Goal: Task Accomplishment & Management: Complete application form

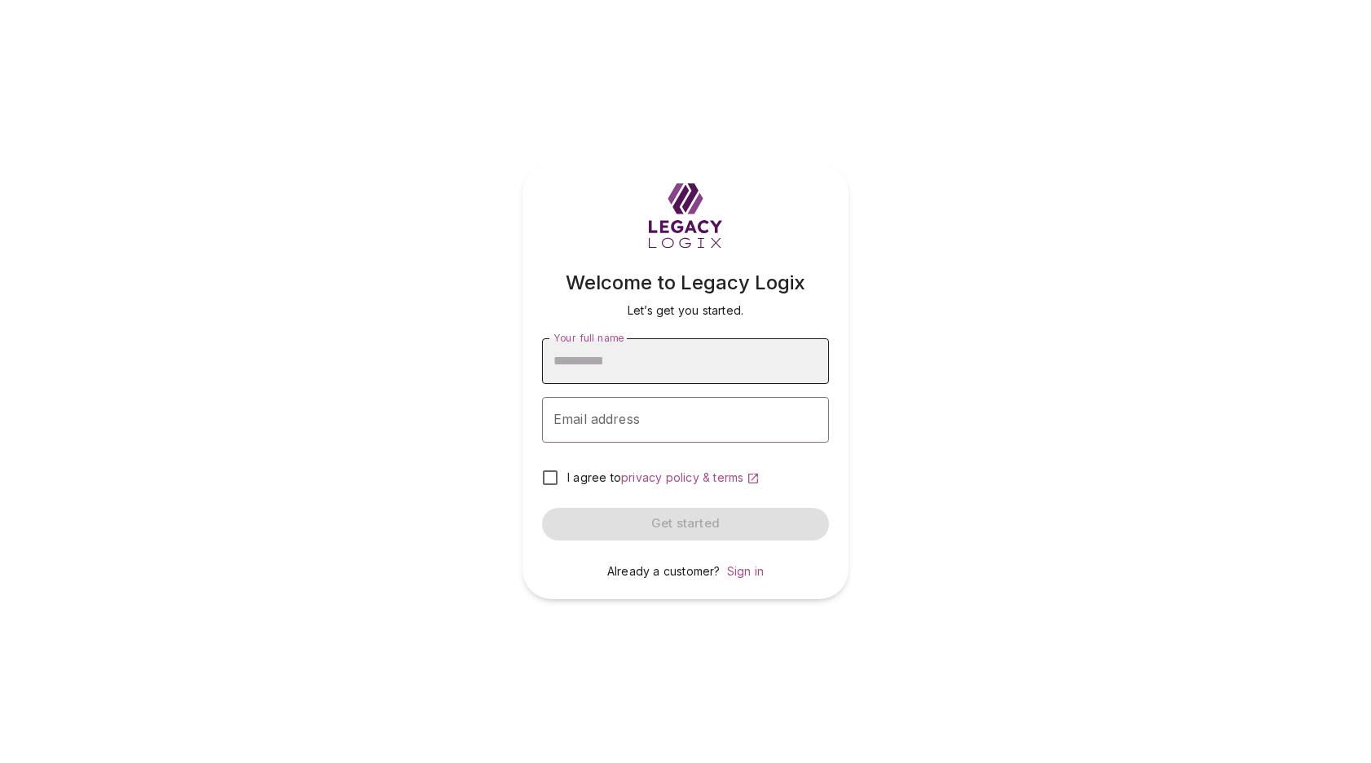
click at [664, 366] on input "Your full name" at bounding box center [685, 361] width 287 height 46
type input "**********"
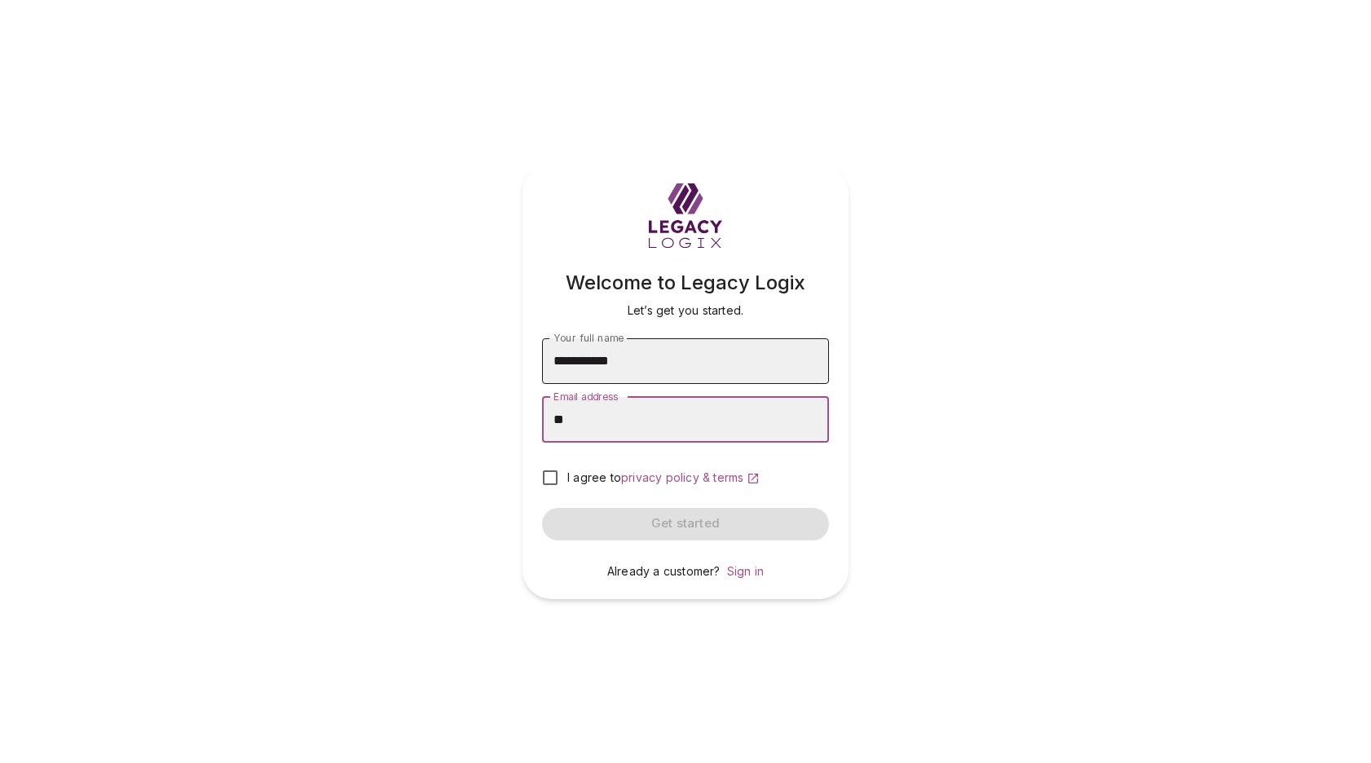
type input "*"
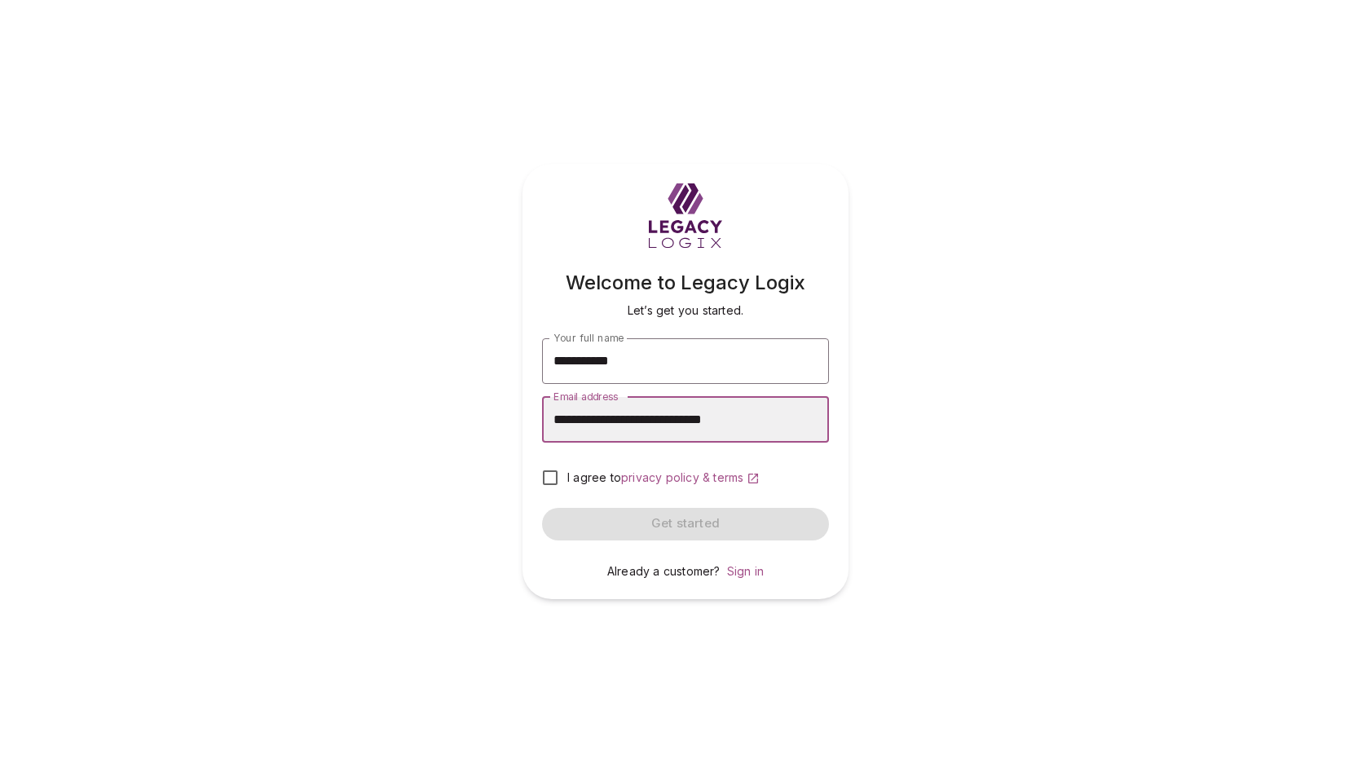
type input "**********"
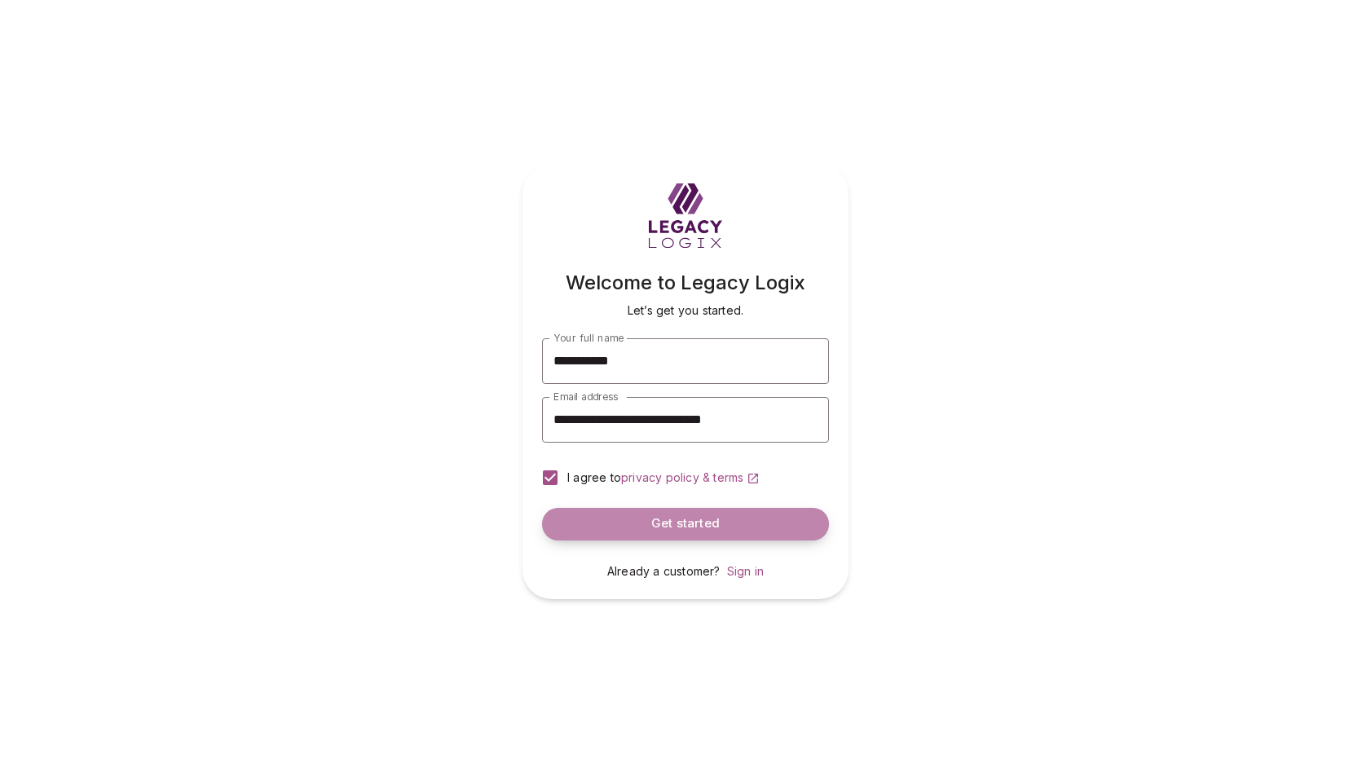
click at [681, 522] on span "Get started" at bounding box center [685, 523] width 68 height 15
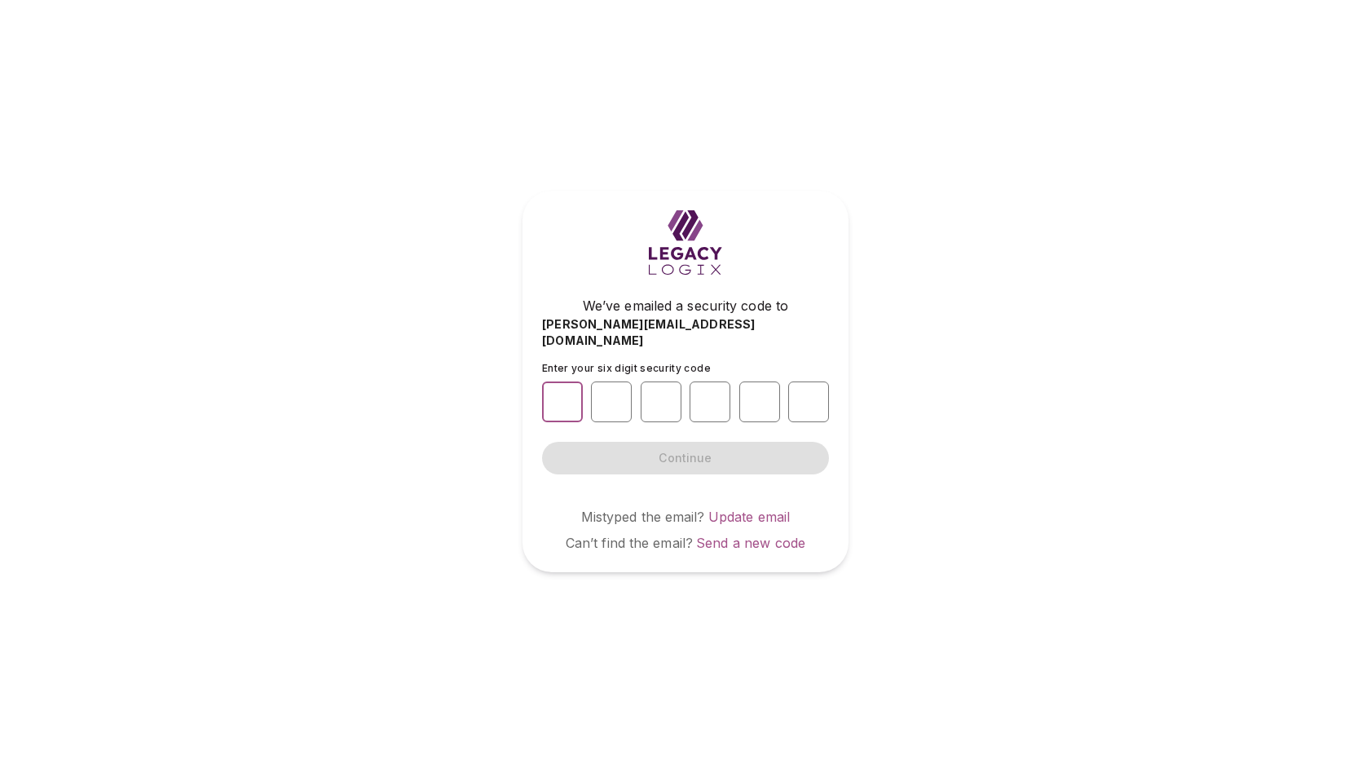
click at [562, 387] on input "number" at bounding box center [562, 401] width 41 height 41
type input "*"
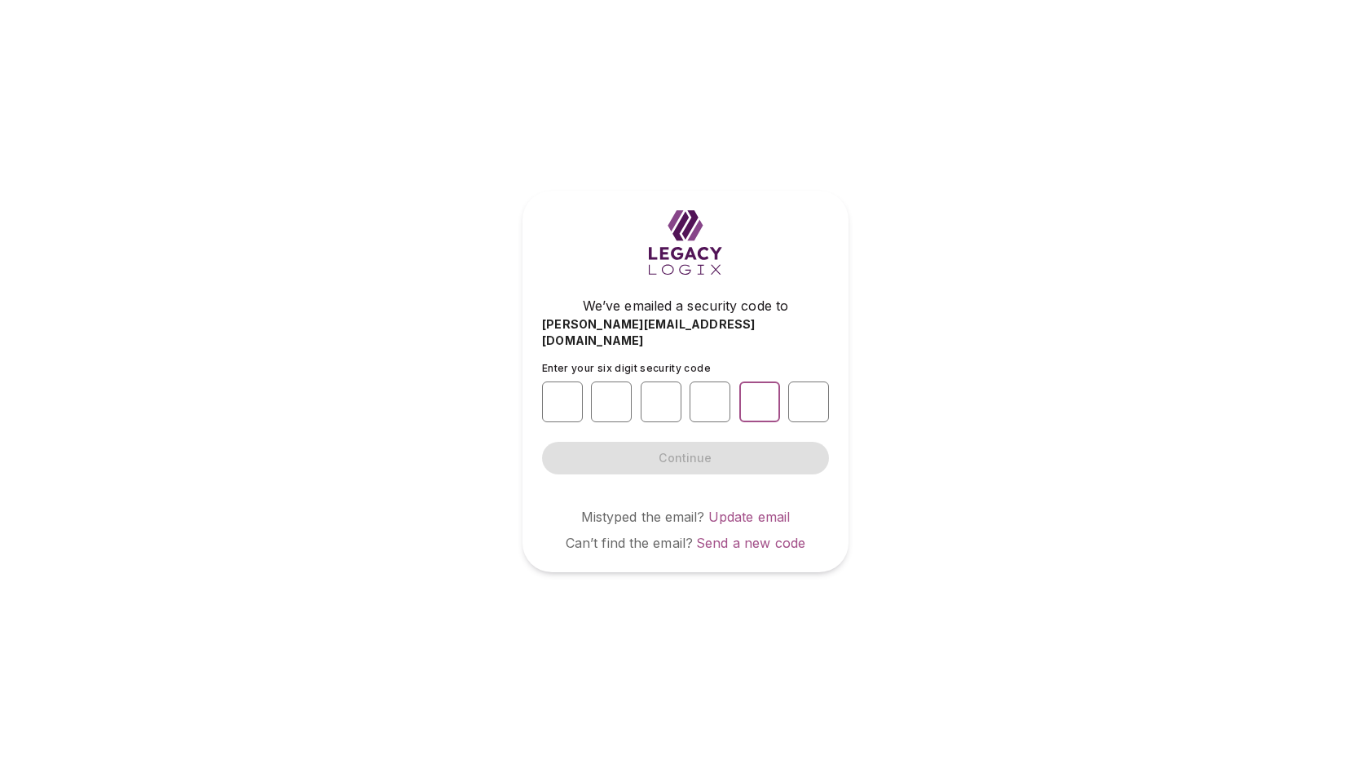
type input "*"
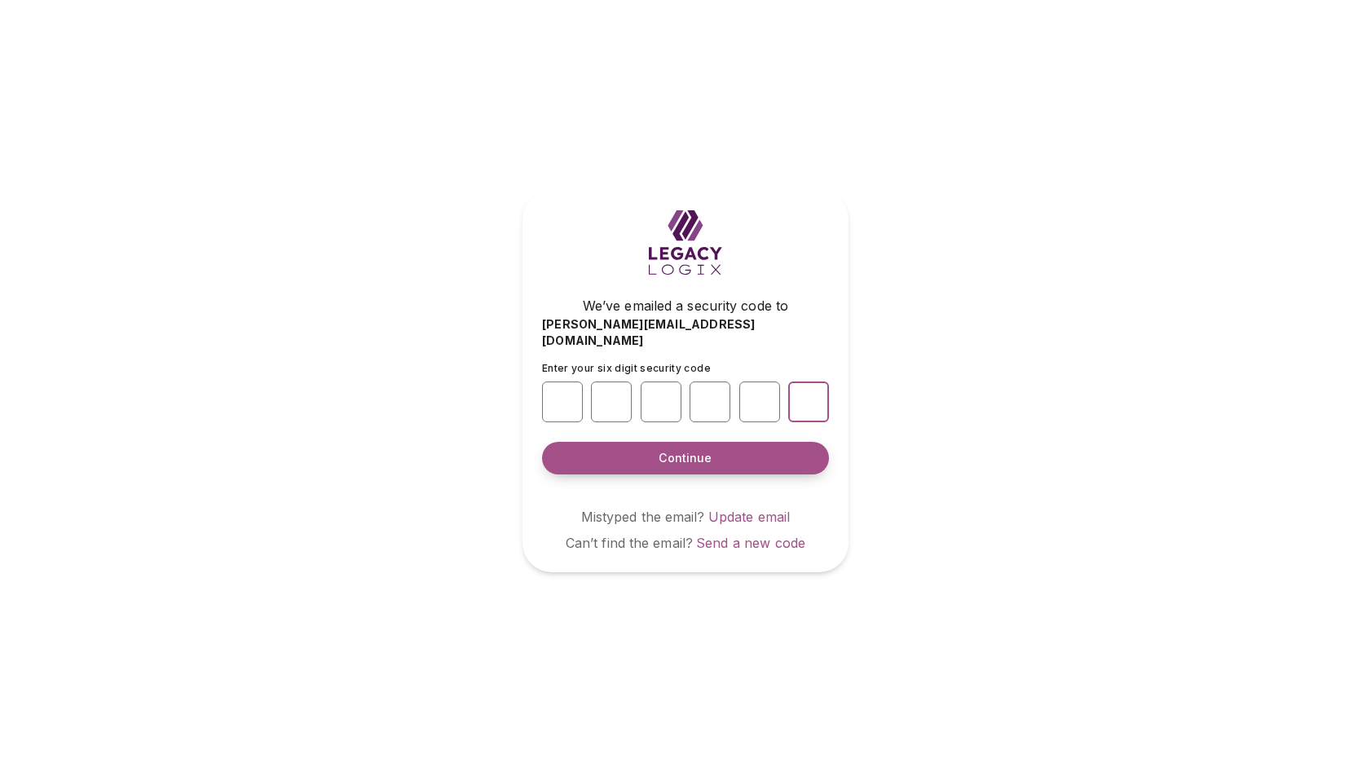
type input "*"
click at [693, 450] on span "Continue" at bounding box center [684, 458] width 53 height 16
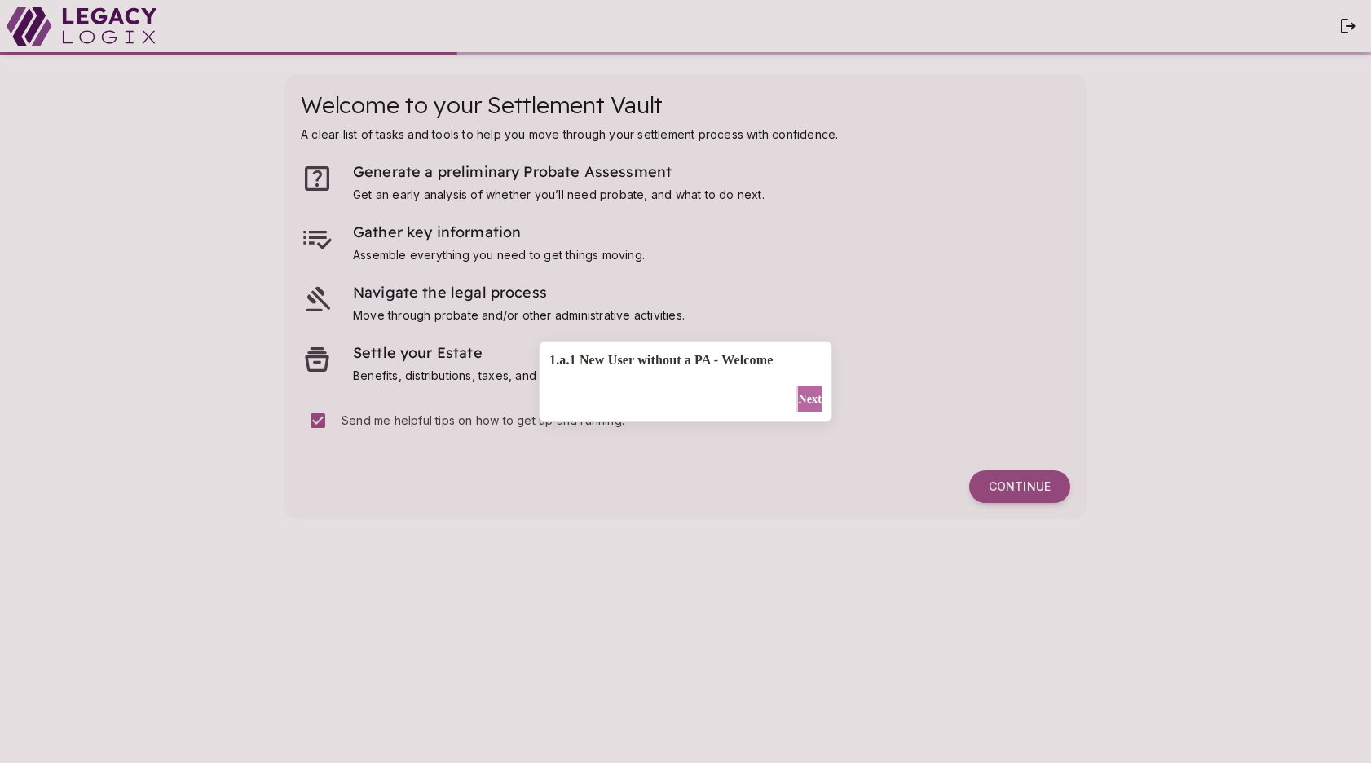
click at [804, 402] on span "Next" at bounding box center [810, 398] width 24 height 17
click at [629, 663] on div "Enter Estate Information to get started Not Now Enter Estate Information" at bounding box center [685, 381] width 1371 height 763
click at [377, 681] on div "Enter Estate Information to get started Not Now Enter Estate Information" at bounding box center [685, 381] width 1371 height 763
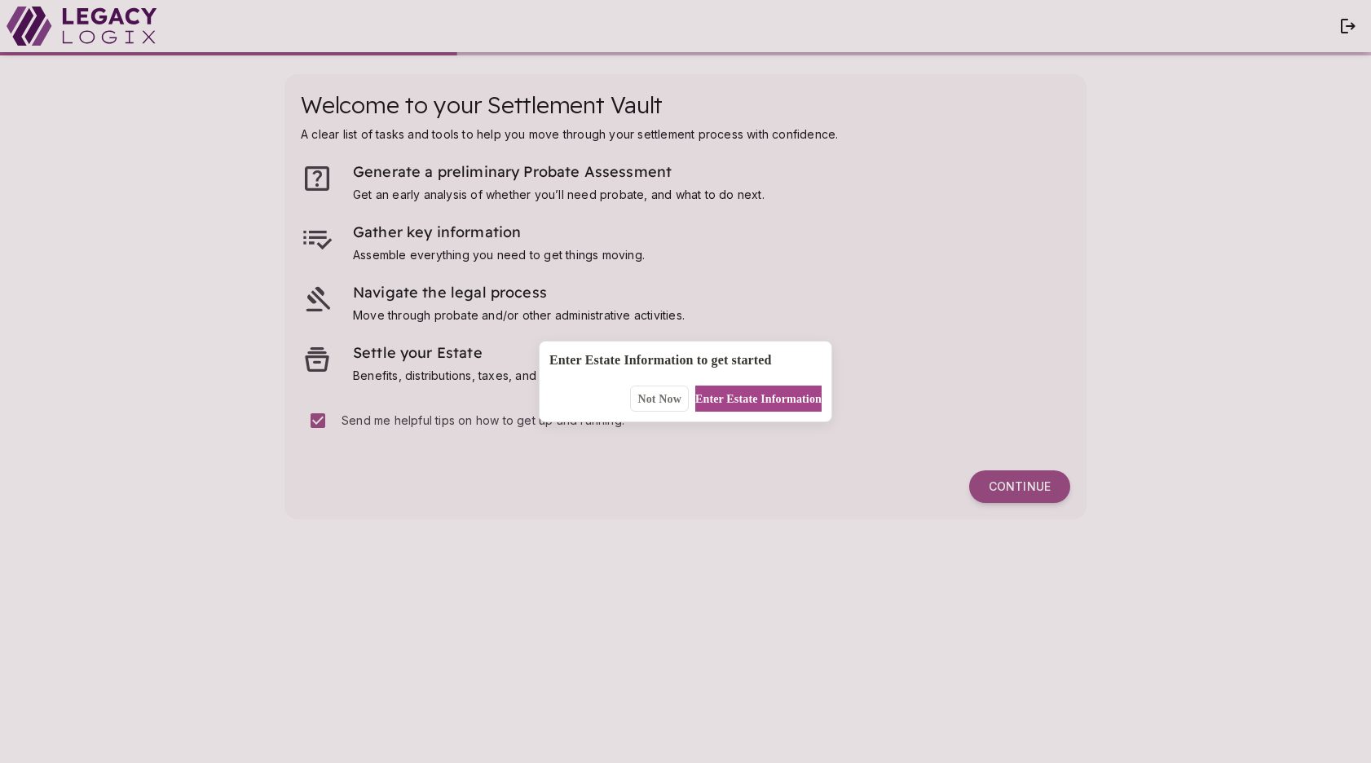
click at [463, 643] on div "Enter Estate Information to get started Not Now Enter Estate Information" at bounding box center [685, 381] width 1371 height 763
click at [590, 650] on div "Enter Estate Information to get started Not Now Enter Estate Information" at bounding box center [685, 381] width 1371 height 763
click at [645, 402] on span "Not Now" at bounding box center [659, 398] width 44 height 17
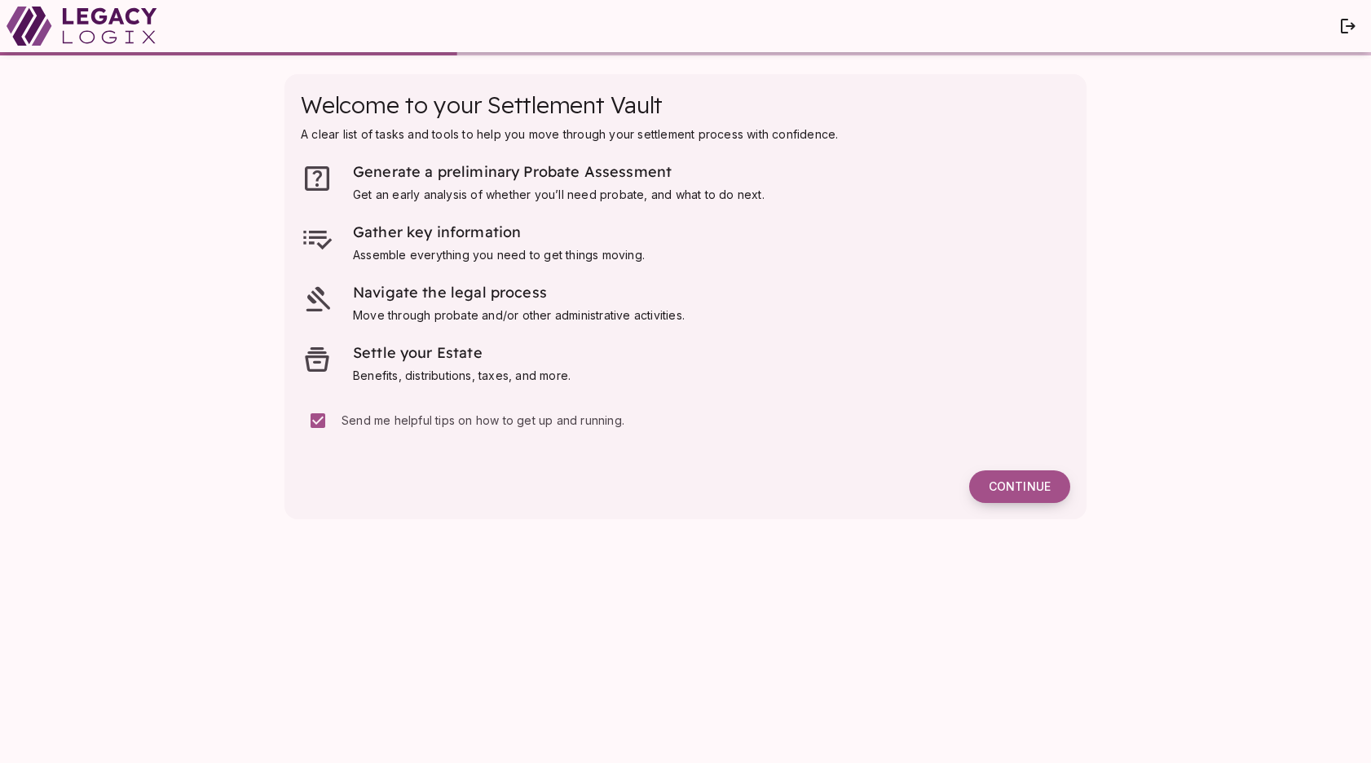
click at [1019, 486] on span "Continue" at bounding box center [1020, 486] width 62 height 15
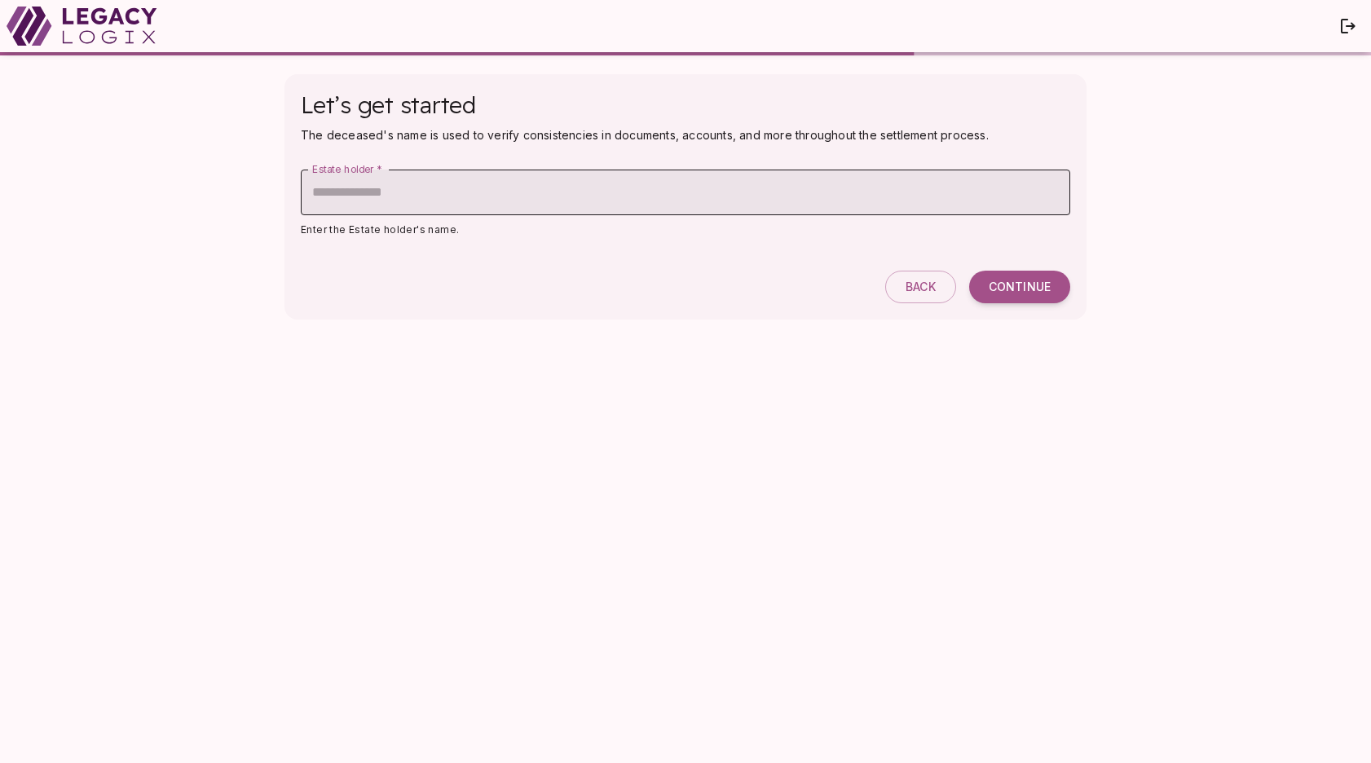
click at [485, 191] on input "Estate holder   *" at bounding box center [685, 193] width 769 height 46
type input "**********"
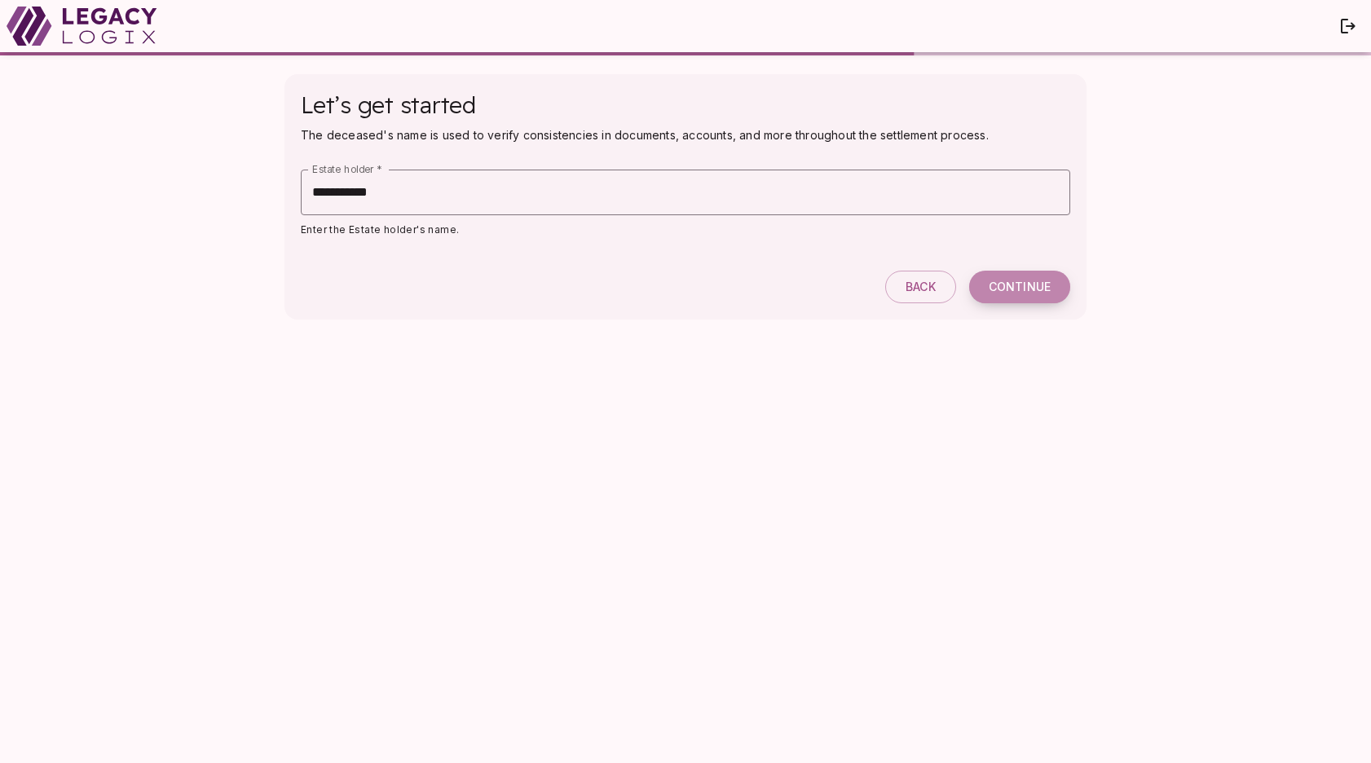
click at [1020, 287] on span "Continue" at bounding box center [1020, 287] width 62 height 15
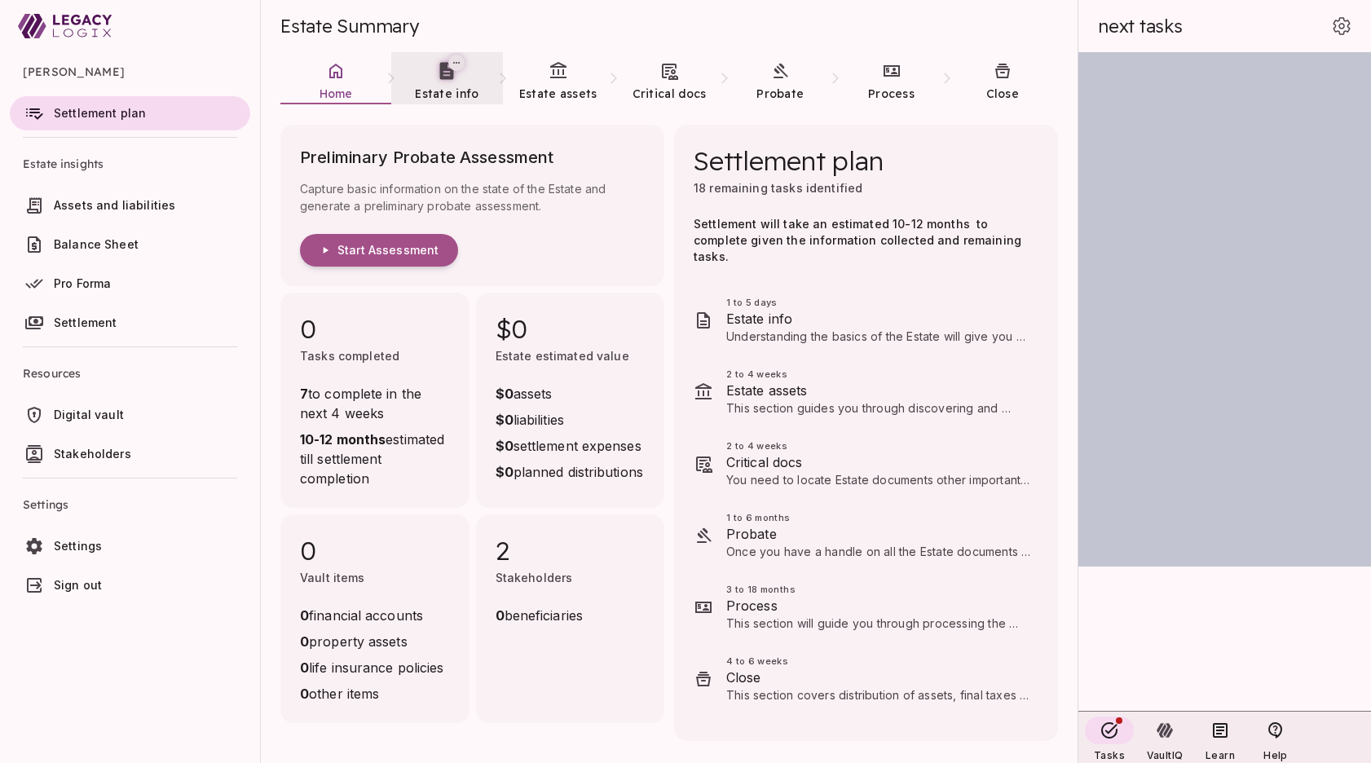
click at [443, 78] on icon at bounding box center [447, 71] width 14 height 17
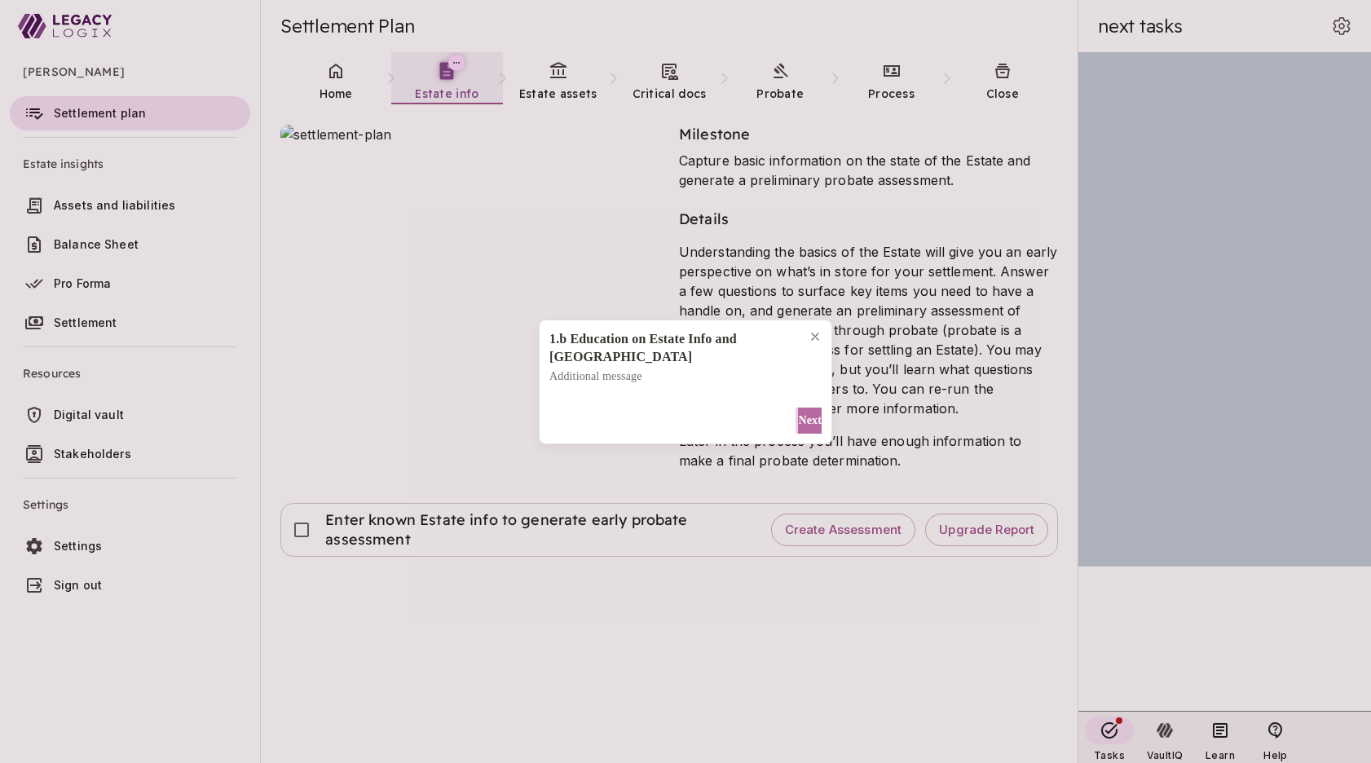
click at [805, 412] on span "Next" at bounding box center [810, 420] width 24 height 17
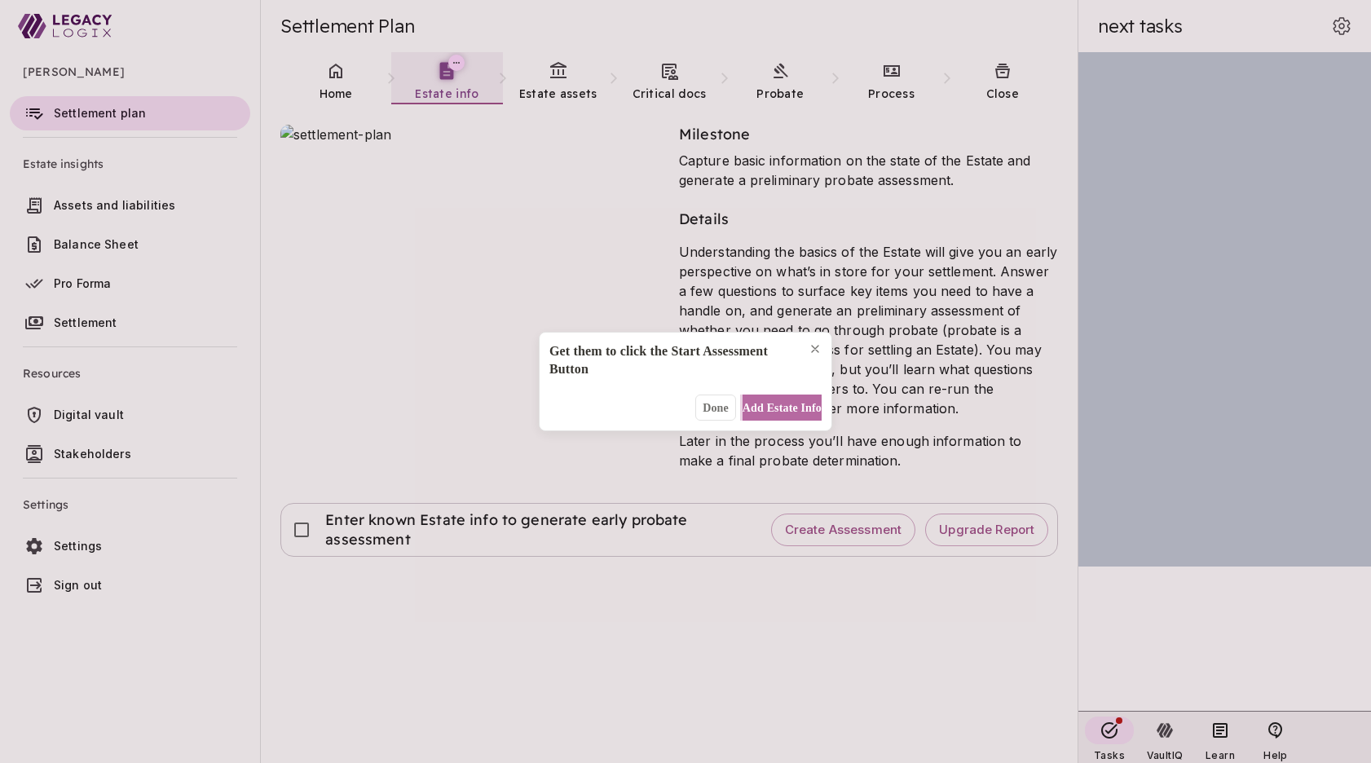
click at [799, 403] on span "Add Estate Info" at bounding box center [781, 407] width 79 height 17
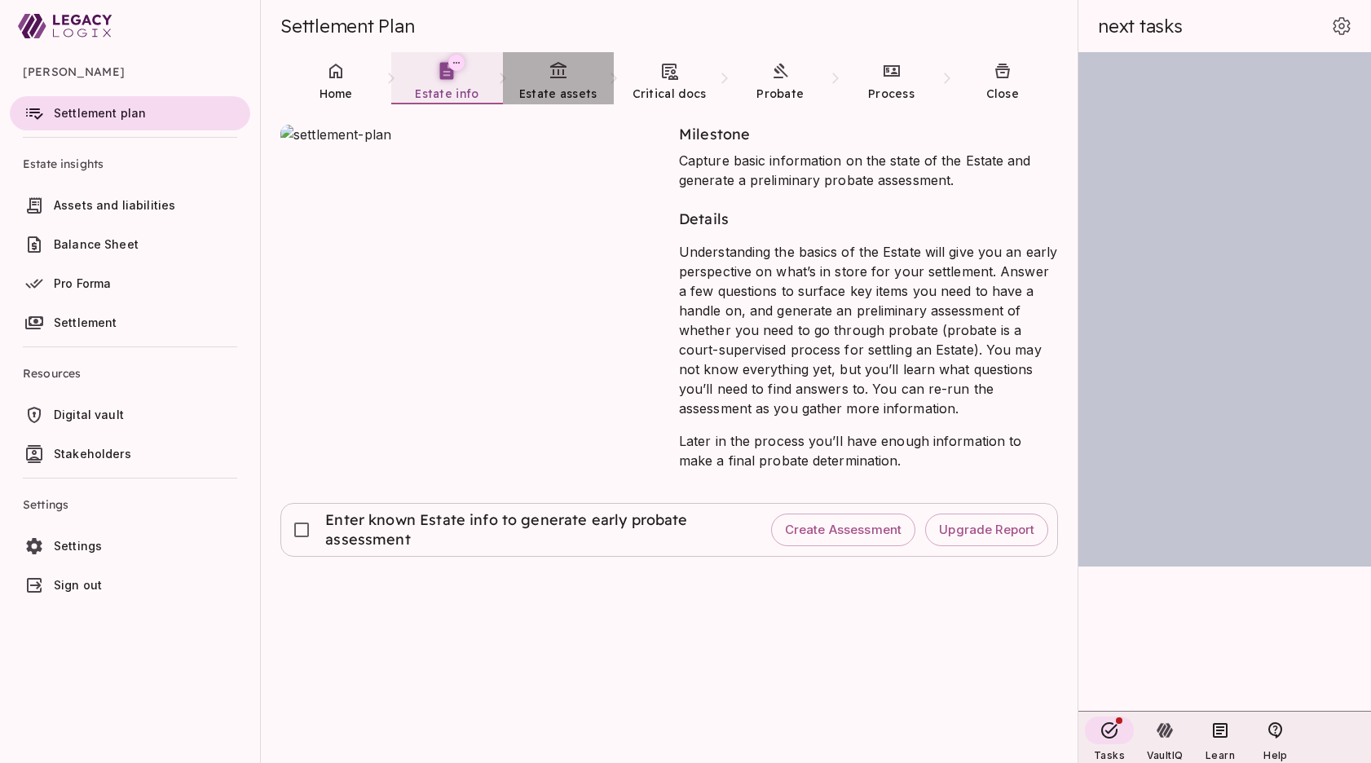
click at [557, 80] on icon at bounding box center [558, 71] width 20 height 20
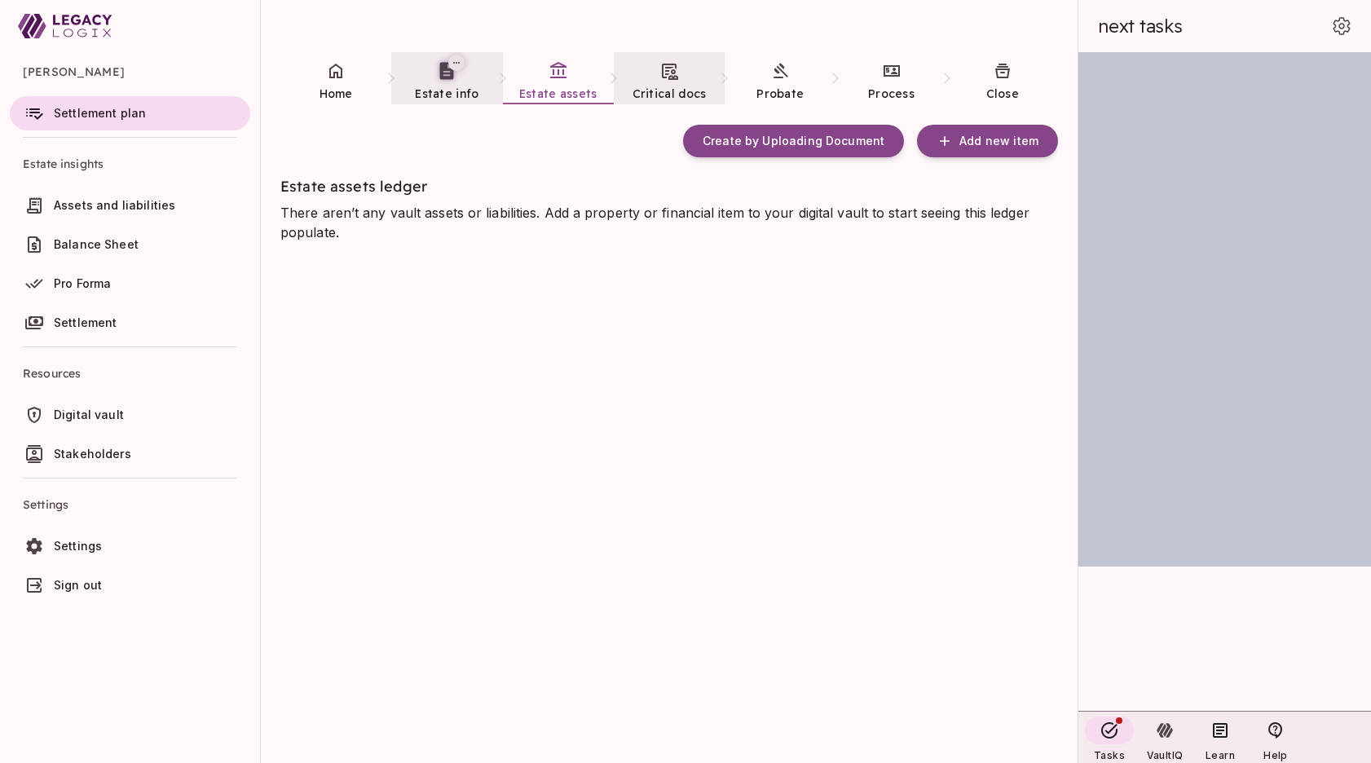
click at [673, 87] on span "Critical docs" at bounding box center [669, 93] width 74 height 15
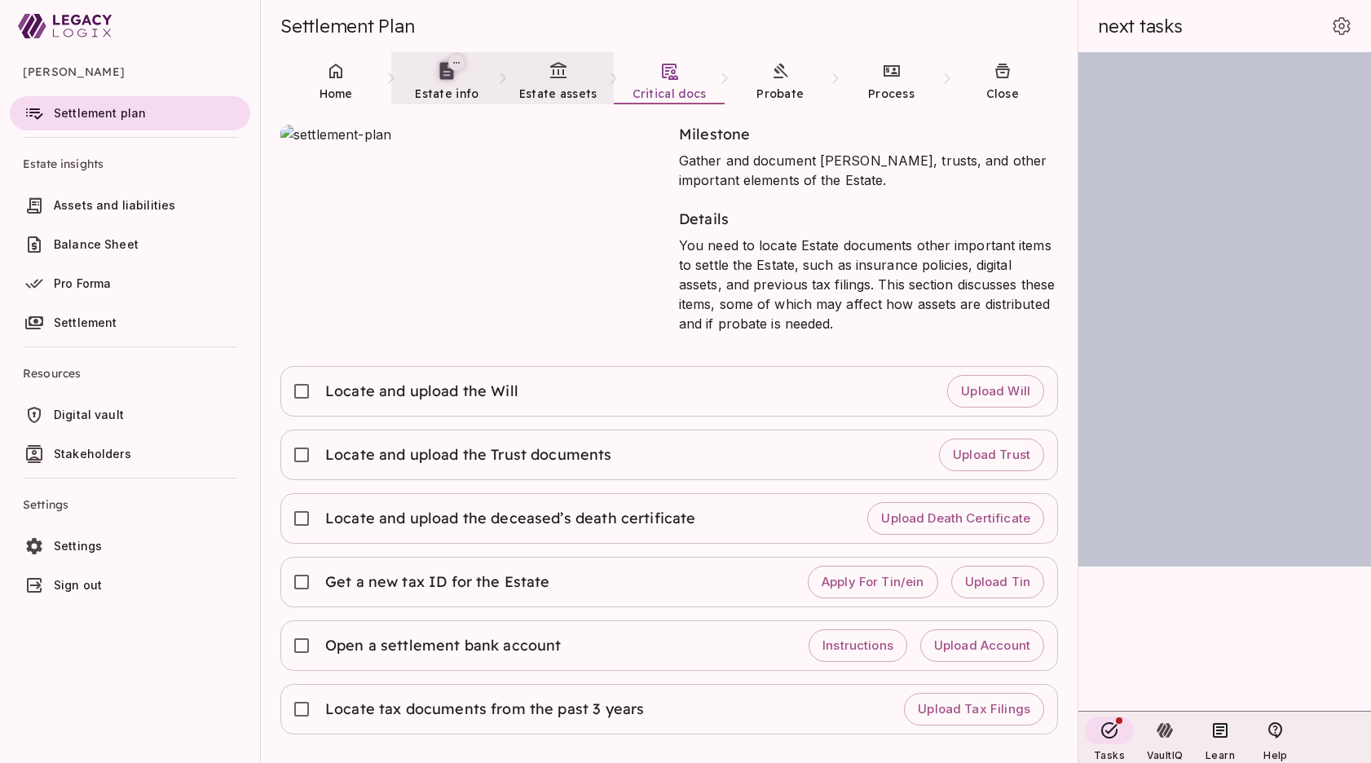
click at [554, 81] on link "Estate assets" at bounding box center [558, 81] width 111 height 59
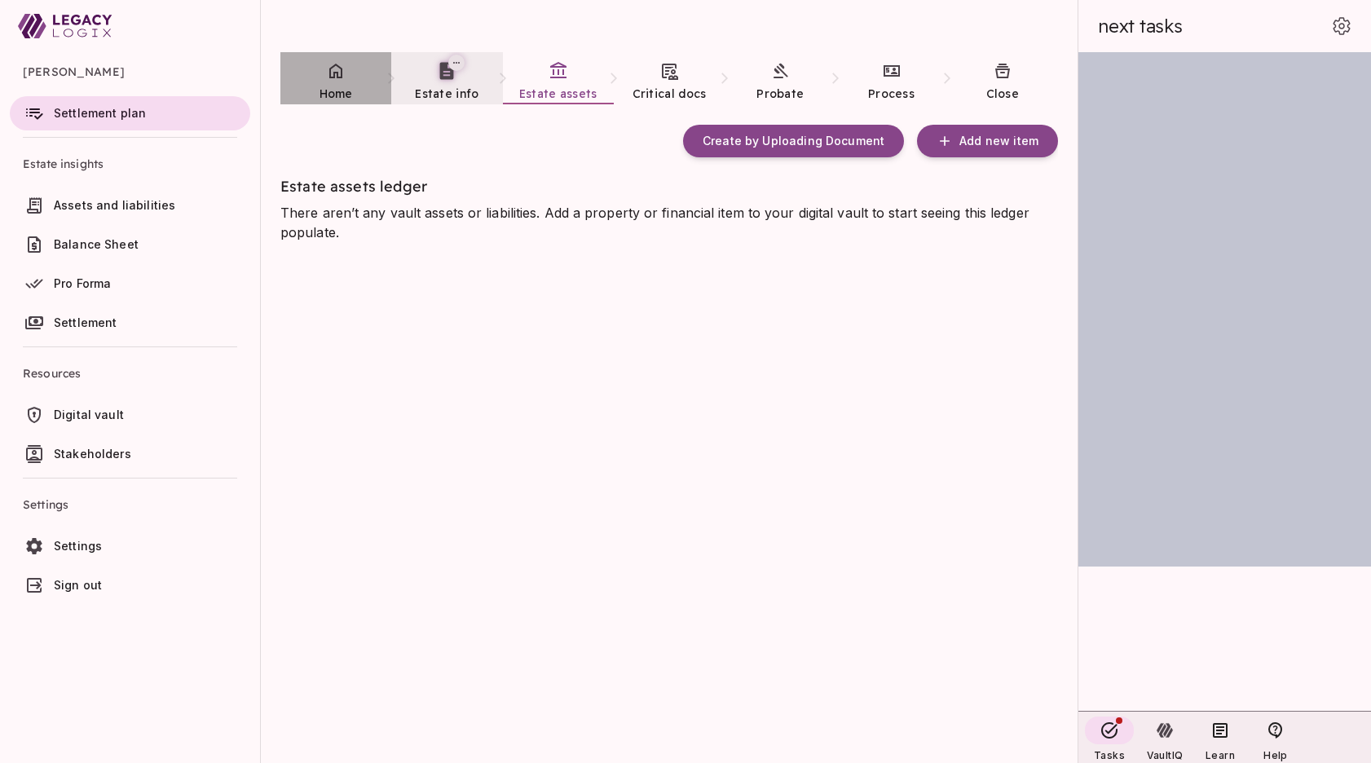
click at [319, 82] on link "Home" at bounding box center [335, 81] width 111 height 59
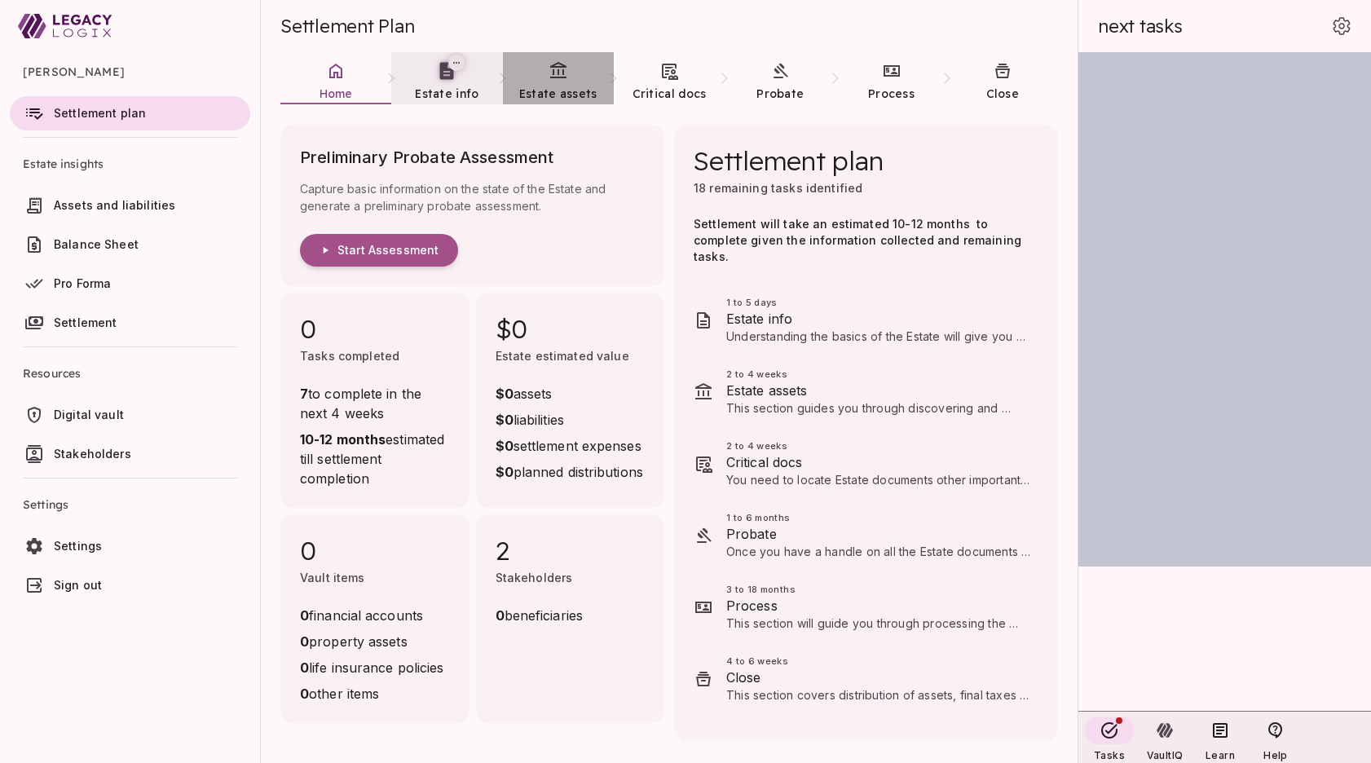
click at [564, 69] on icon at bounding box center [558, 71] width 20 height 20
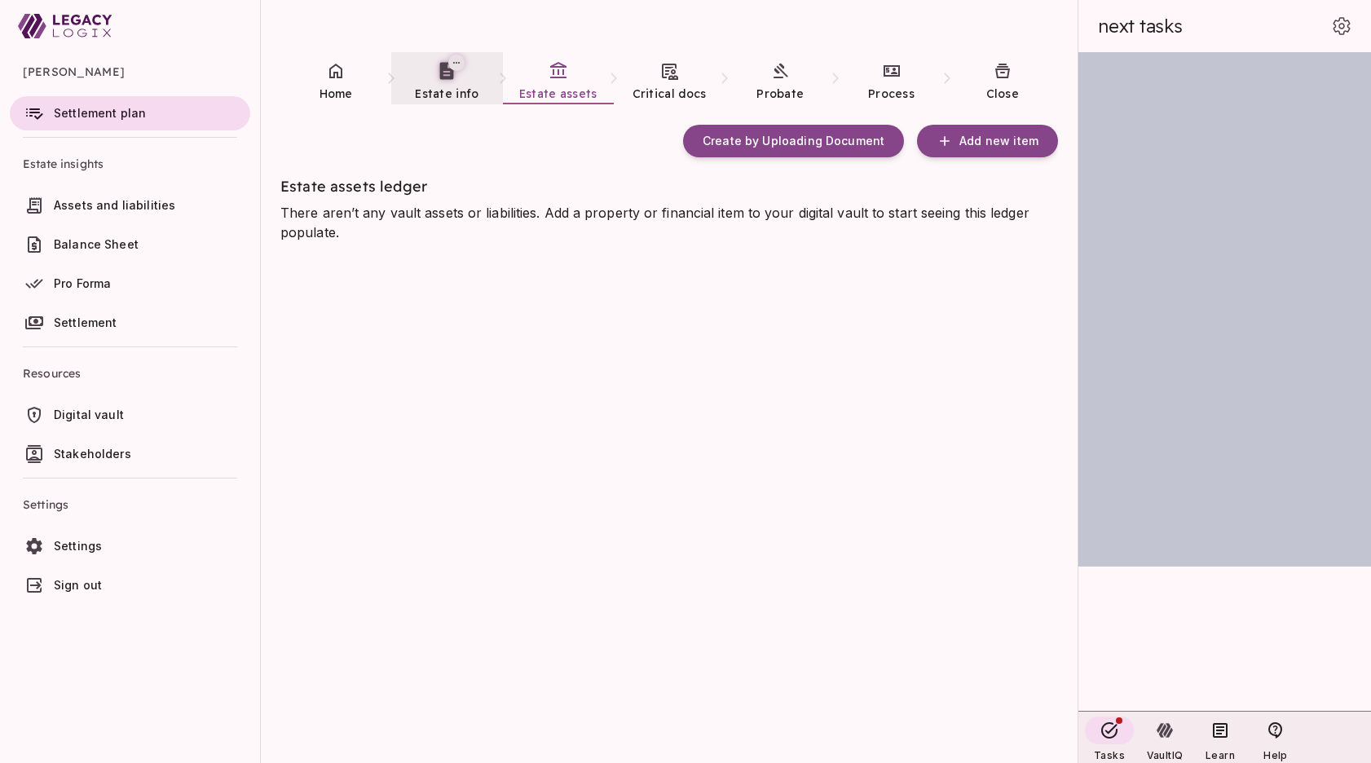
click at [96, 416] on span "Digital vault" at bounding box center [89, 414] width 70 height 14
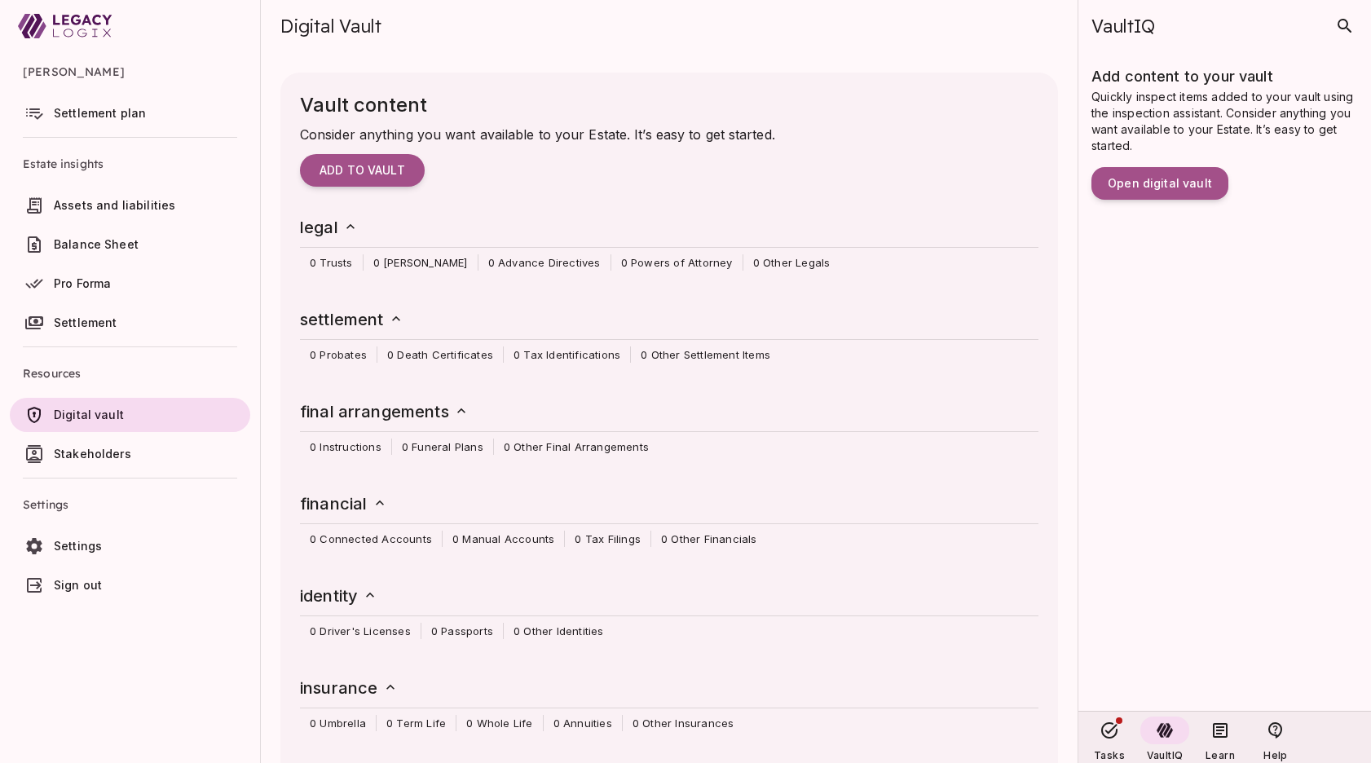
click at [88, 107] on span "Settlement plan" at bounding box center [100, 113] width 92 height 14
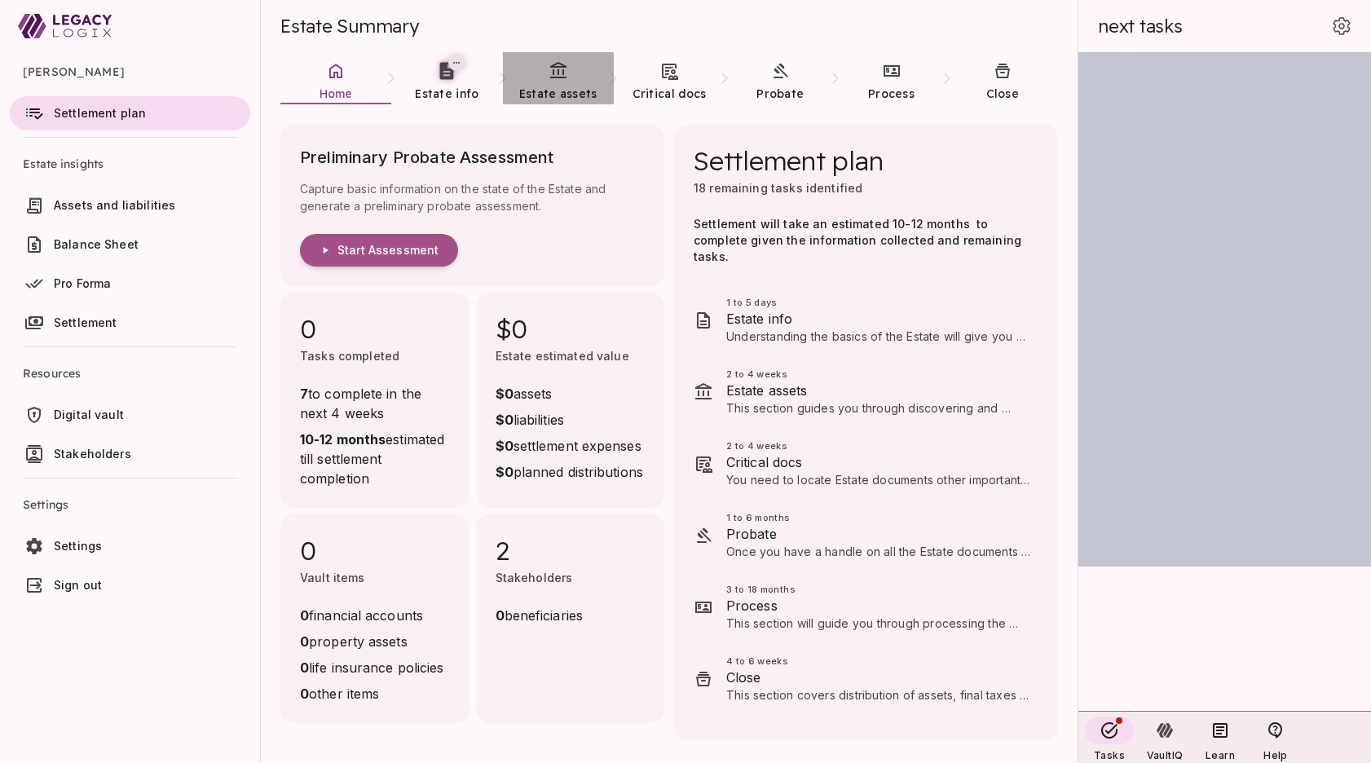
click at [566, 82] on link "Estate assets" at bounding box center [558, 81] width 111 height 59
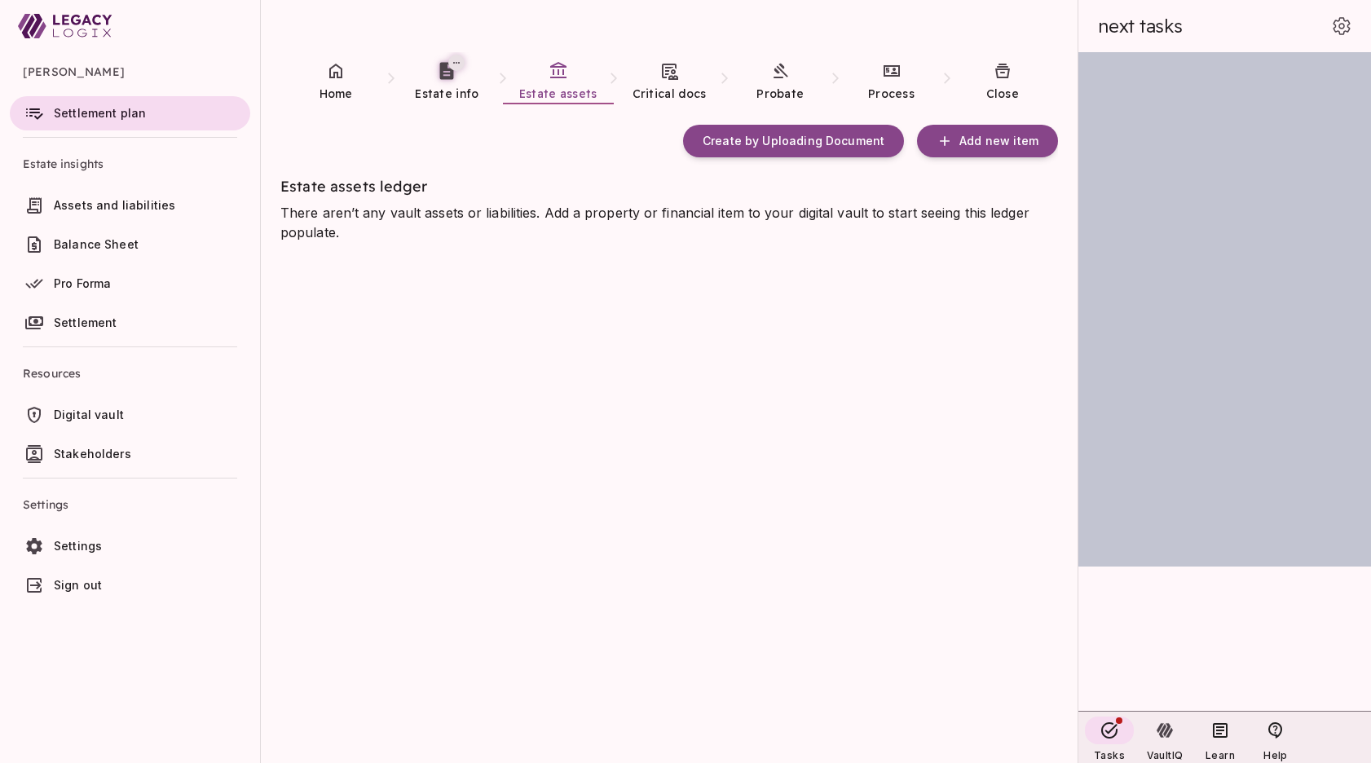
click at [733, 678] on div "Create by Uploading Document Add new item Estate assets ledger There aren’t any…" at bounding box center [668, 454] width 777 height 658
click at [447, 73] on icon at bounding box center [447, 70] width 20 height 20
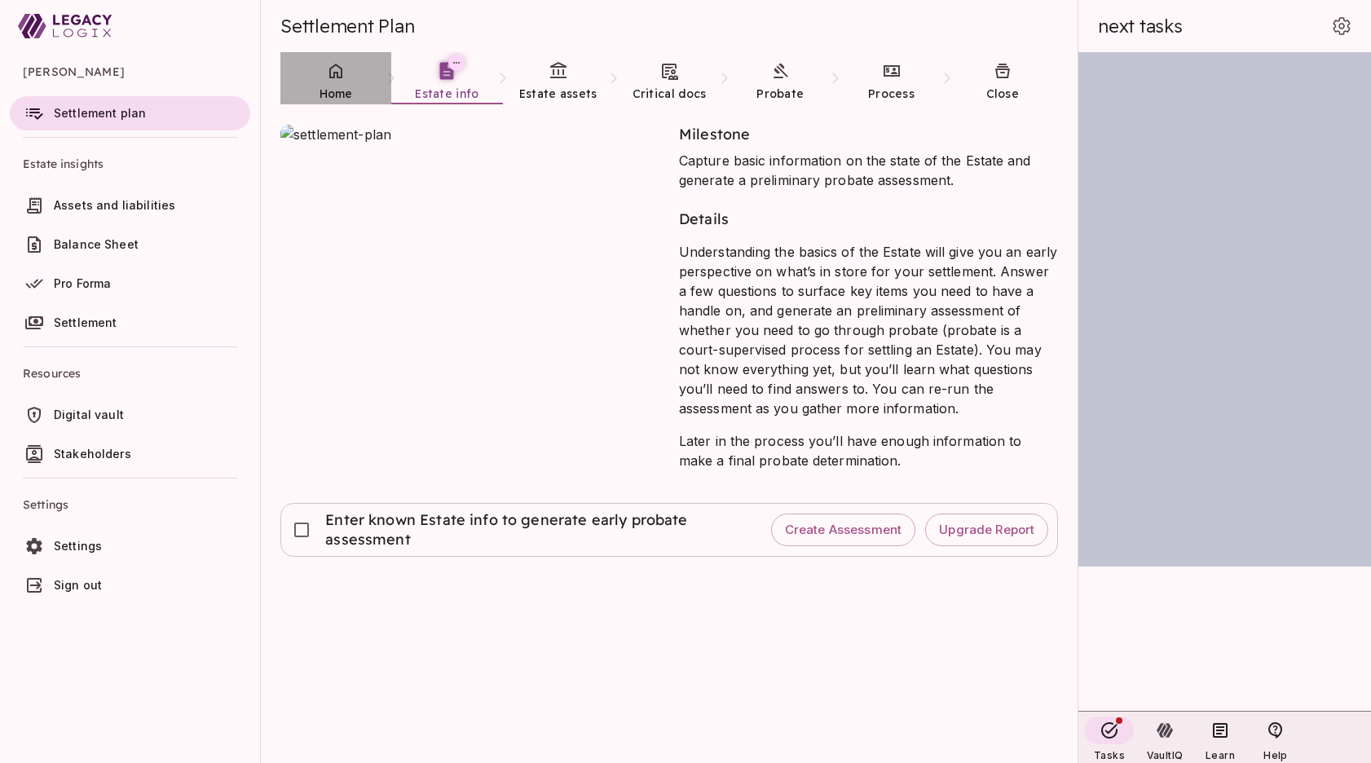
click at [341, 70] on icon at bounding box center [335, 71] width 13 height 15
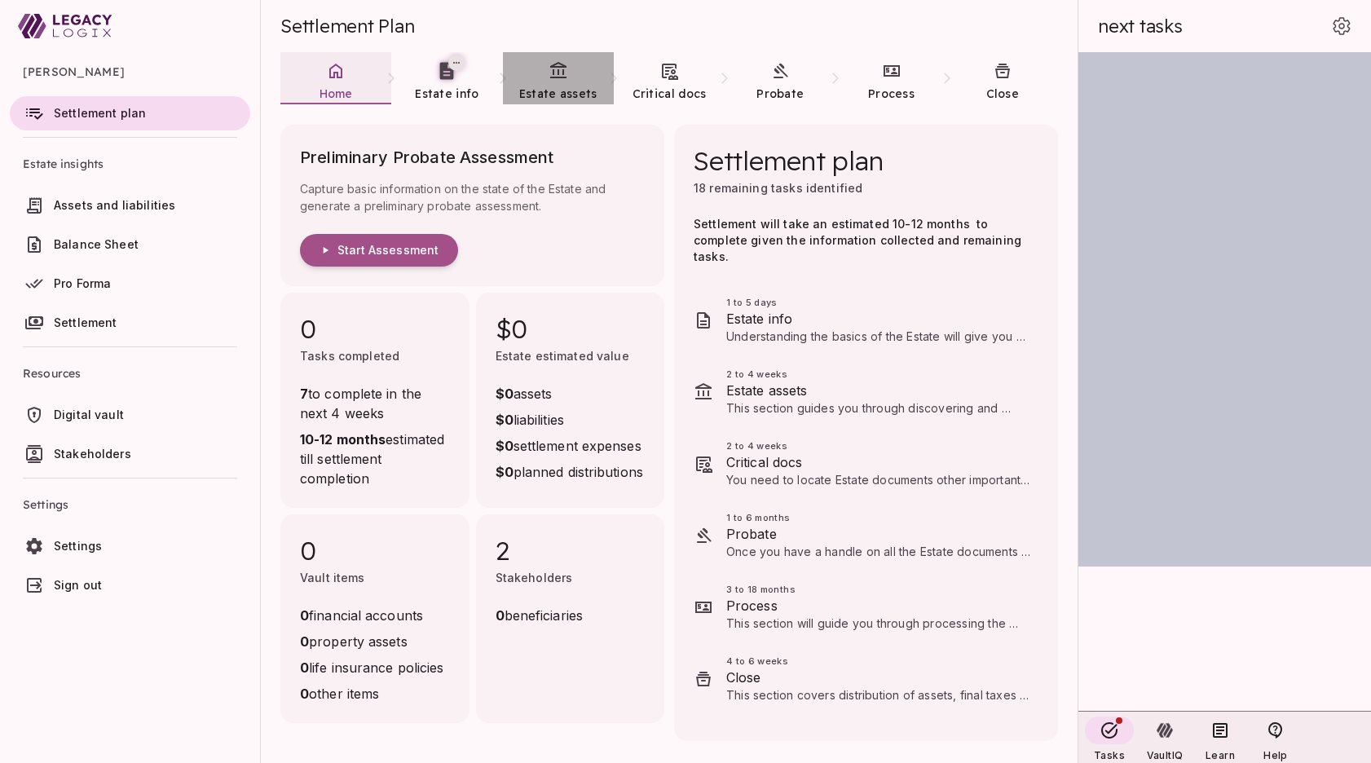
click at [563, 77] on icon at bounding box center [558, 70] width 16 height 16
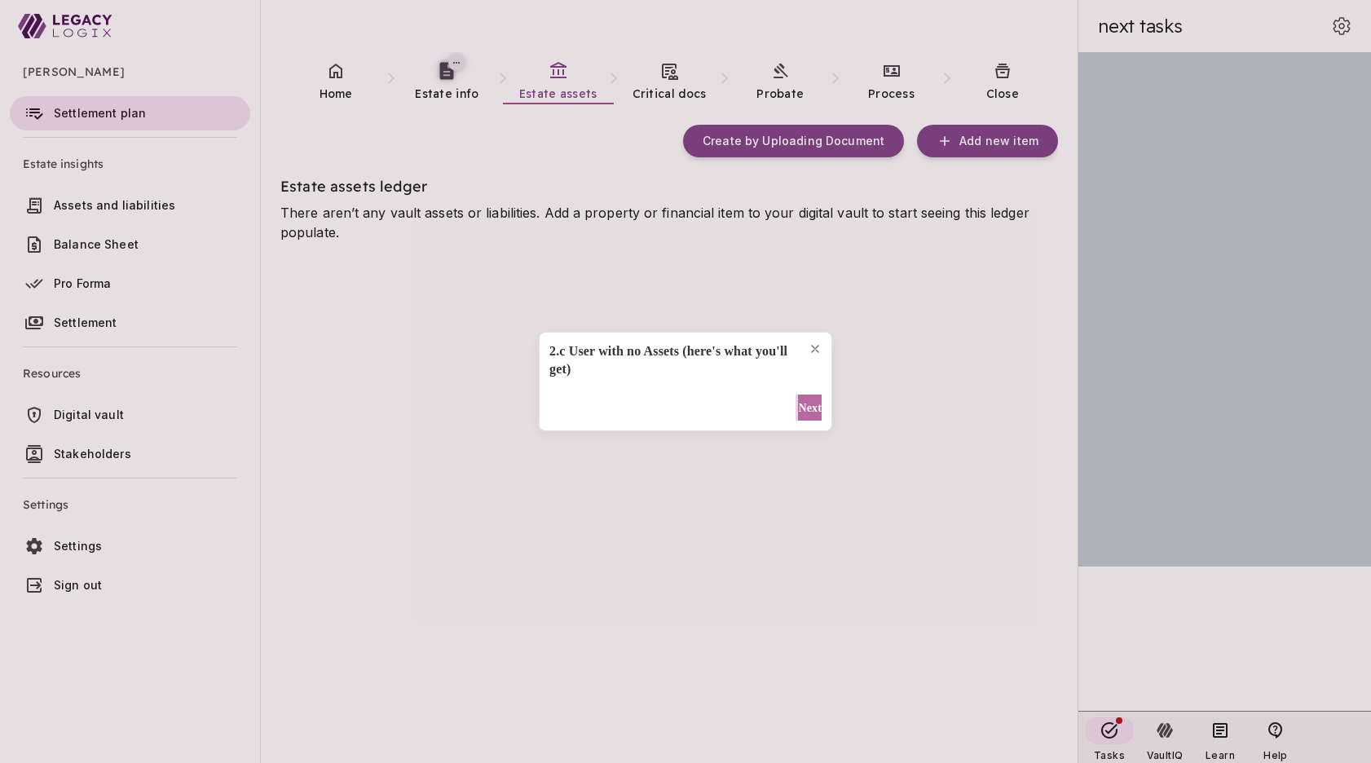
click at [798, 404] on span "Next" at bounding box center [810, 407] width 24 height 17
click at [798, 404] on span "Next" at bounding box center [810, 398] width 24 height 17
click at [804, 395] on span "Done" at bounding box center [808, 398] width 26 height 17
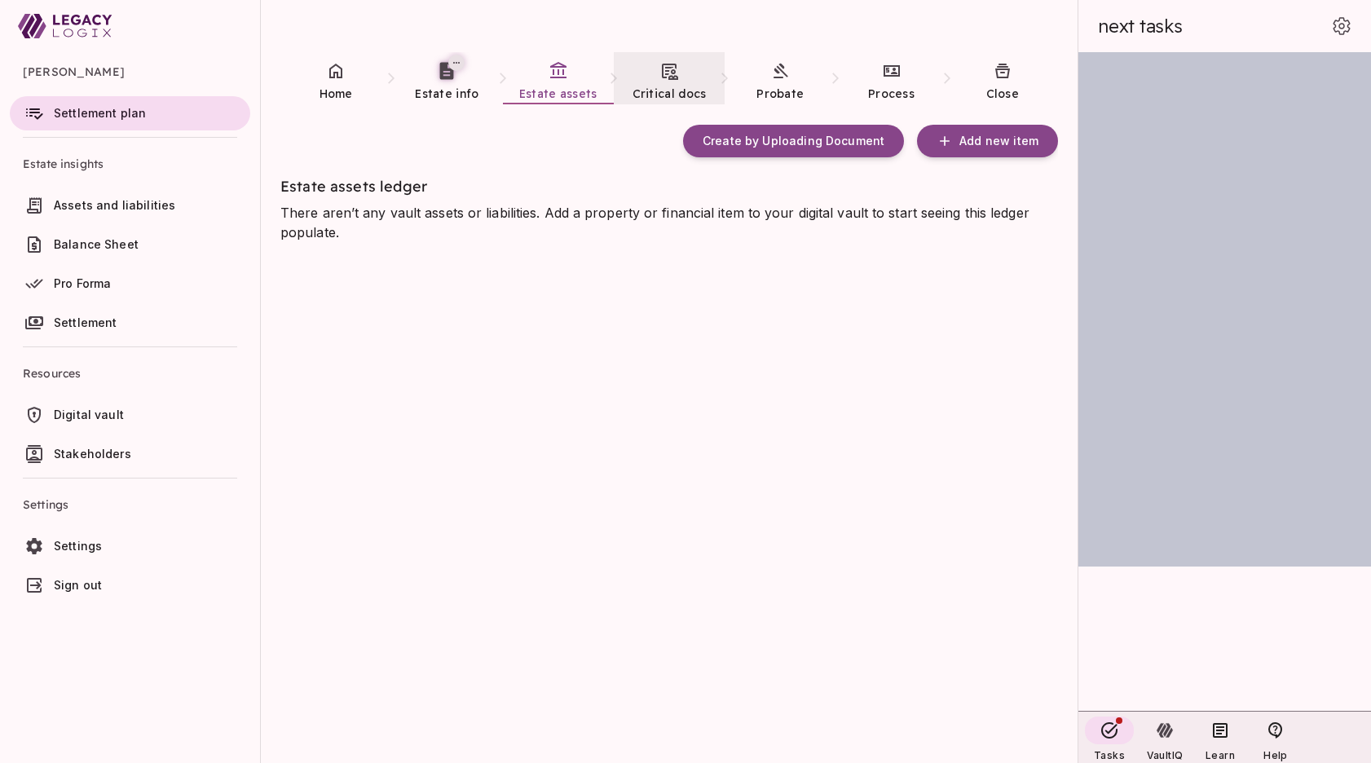
click at [683, 72] on link "Critical docs" at bounding box center [669, 81] width 111 height 59
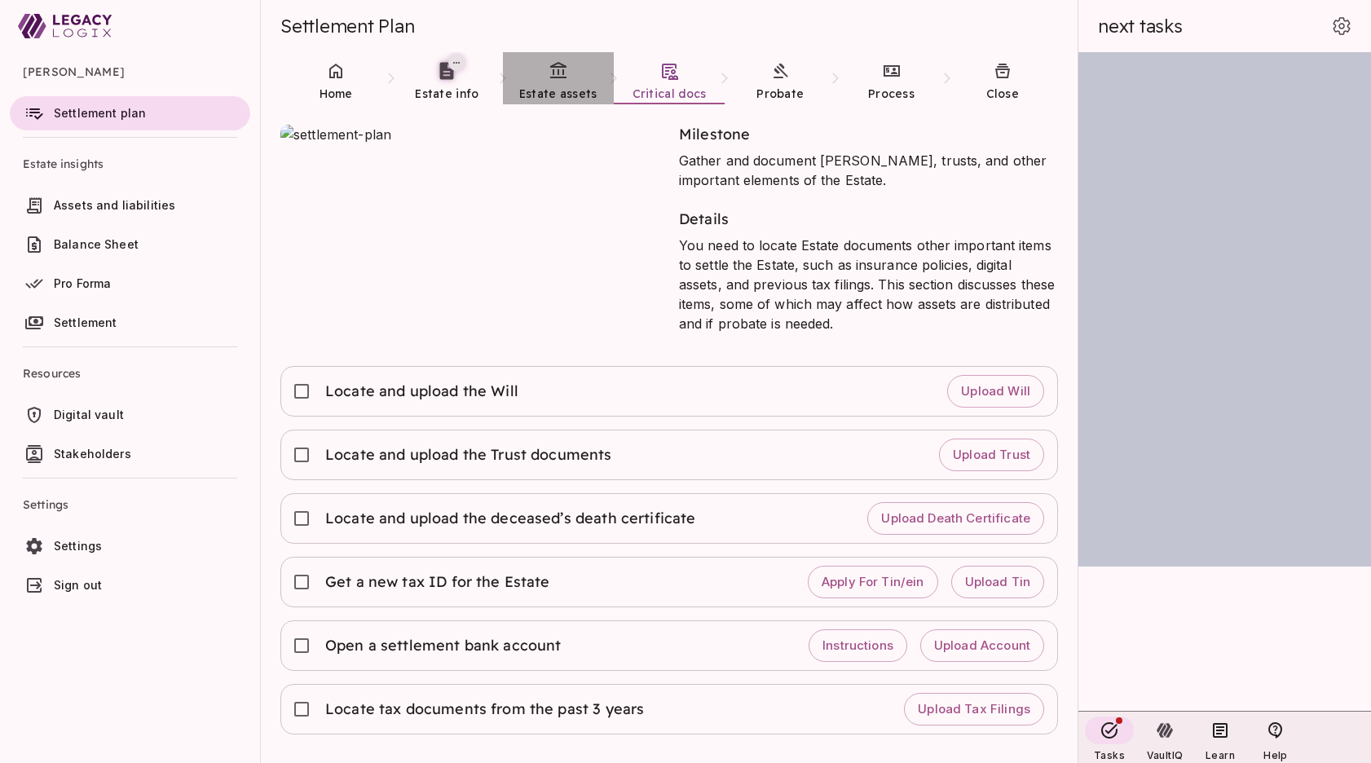
click at [565, 86] on span "Estate assets" at bounding box center [558, 93] width 78 height 15
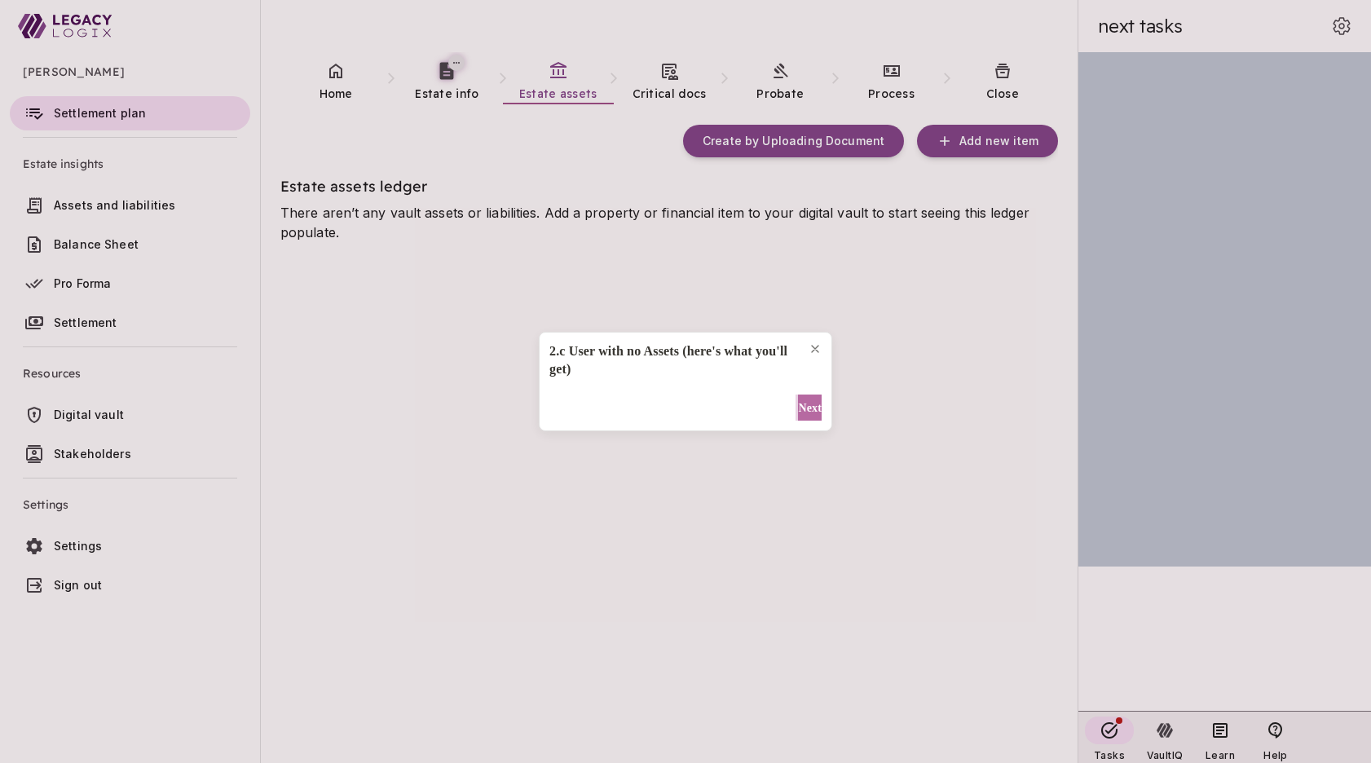
click at [800, 407] on span "Next" at bounding box center [810, 407] width 24 height 17
click at [799, 390] on span "Next" at bounding box center [810, 398] width 24 height 17
click at [799, 404] on span "Done" at bounding box center [808, 398] width 26 height 17
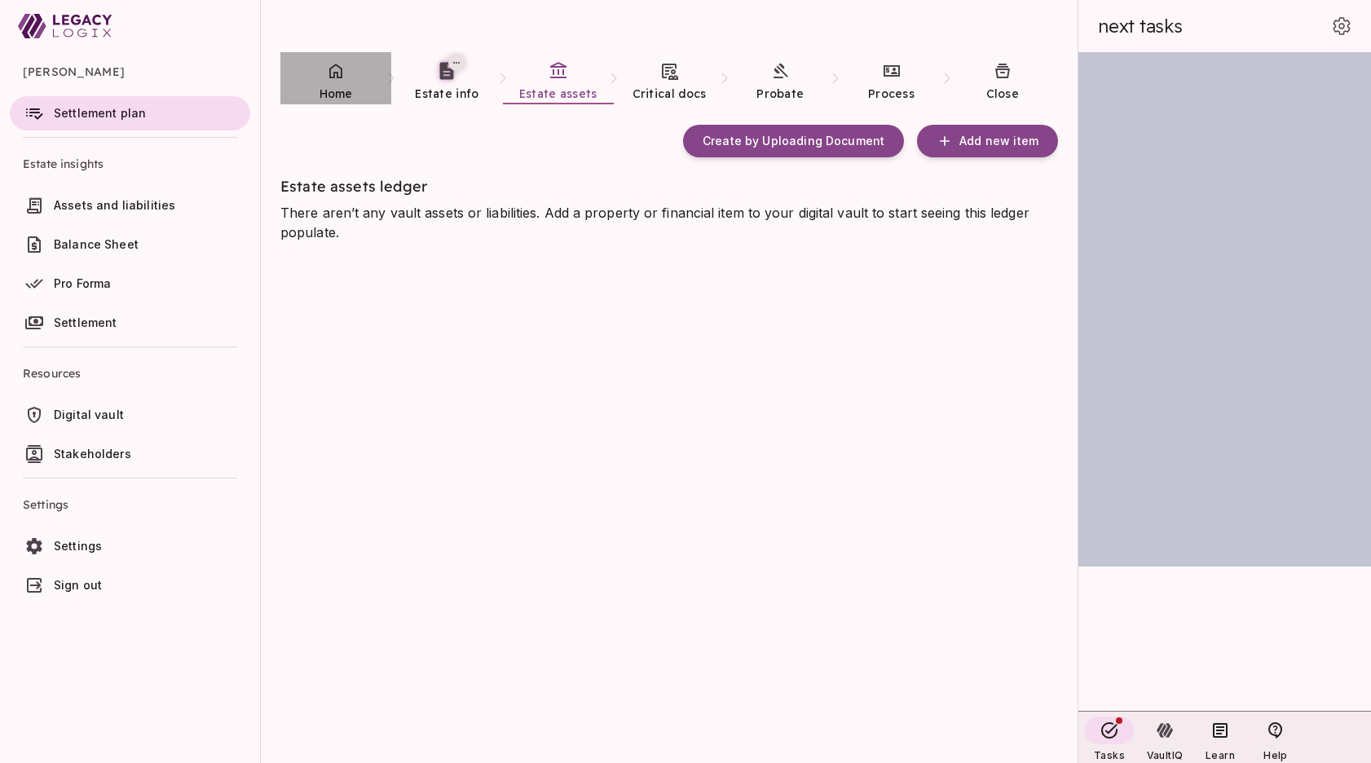
click at [339, 87] on span "Home" at bounding box center [335, 93] width 33 height 15
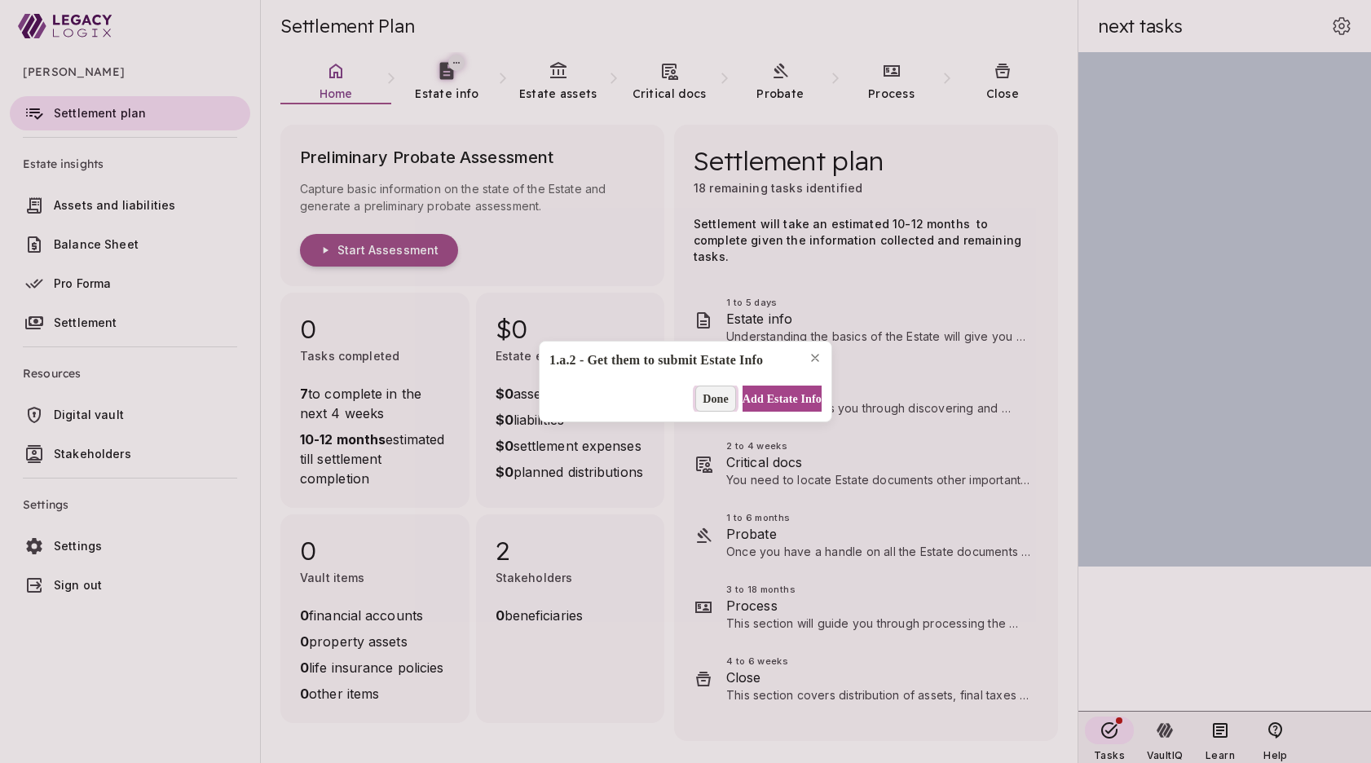
click at [703, 395] on span "Done" at bounding box center [716, 398] width 26 height 17
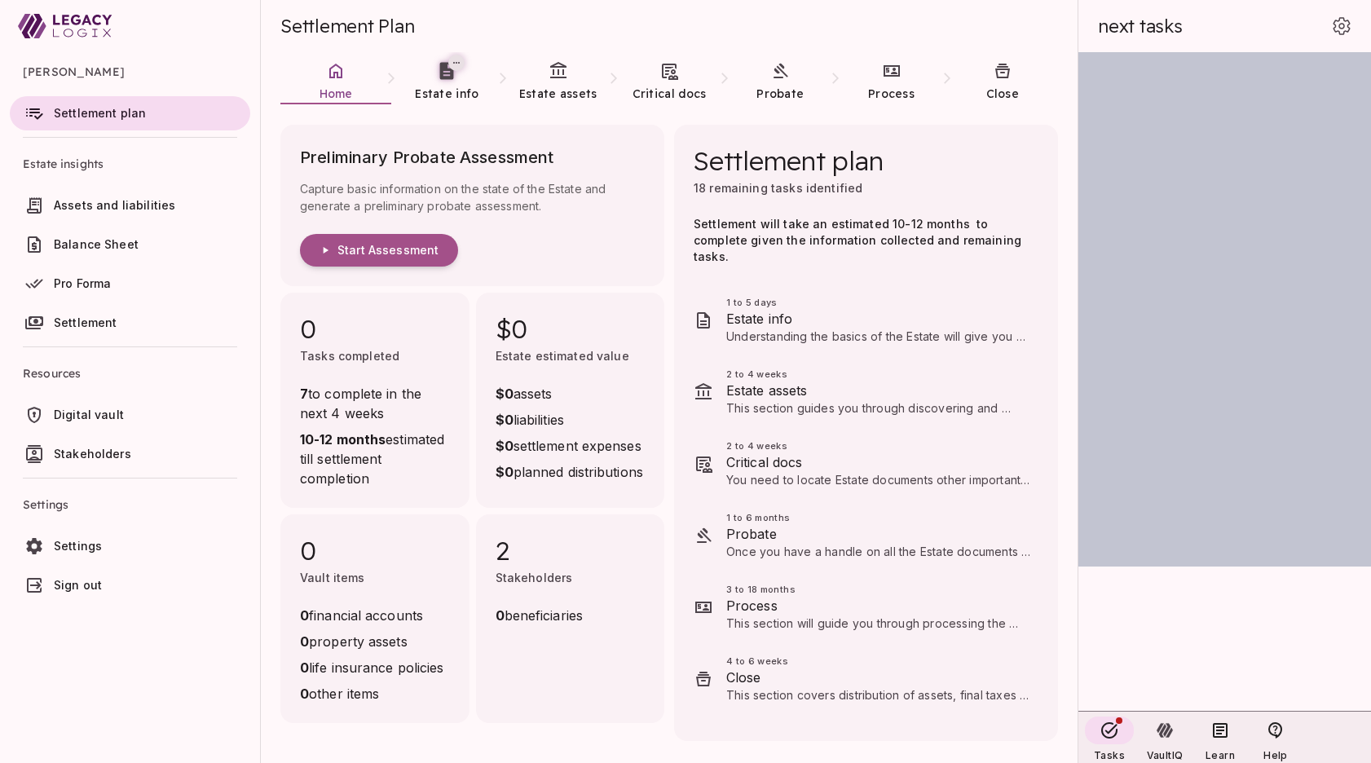
click at [79, 590] on span "Sign out" at bounding box center [78, 585] width 48 height 14
